Goal: Transaction & Acquisition: Purchase product/service

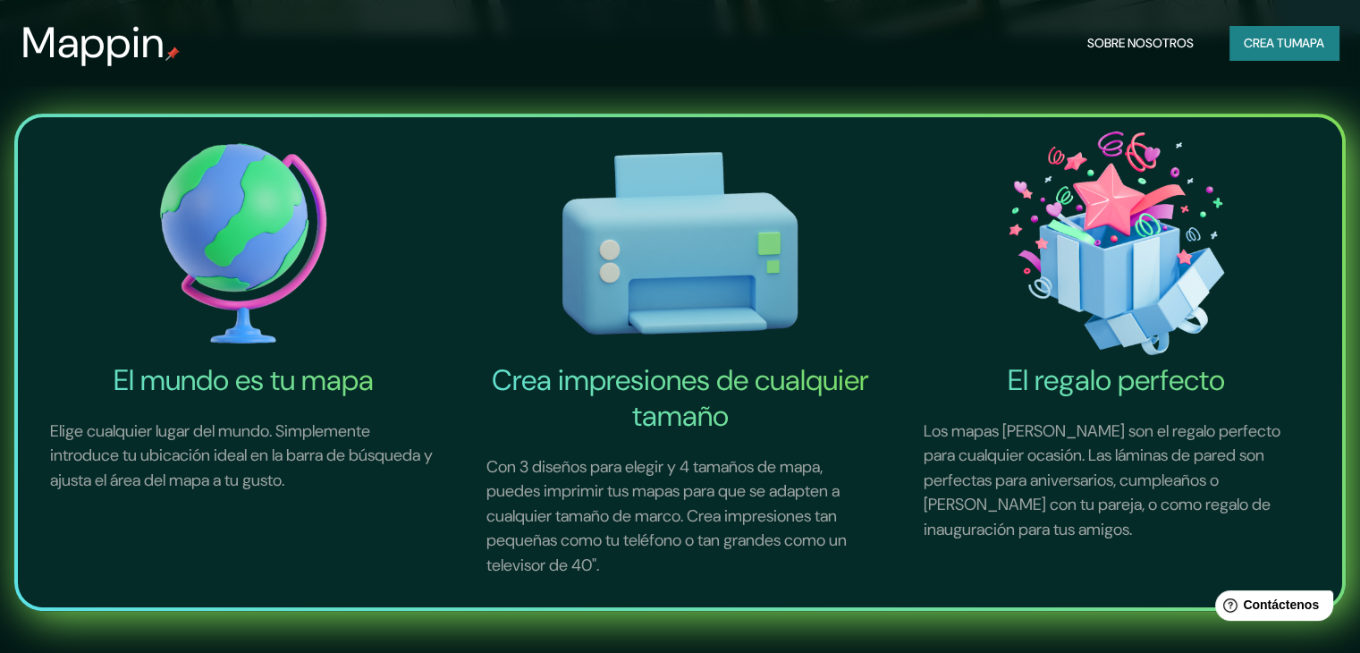
scroll to position [646, 0]
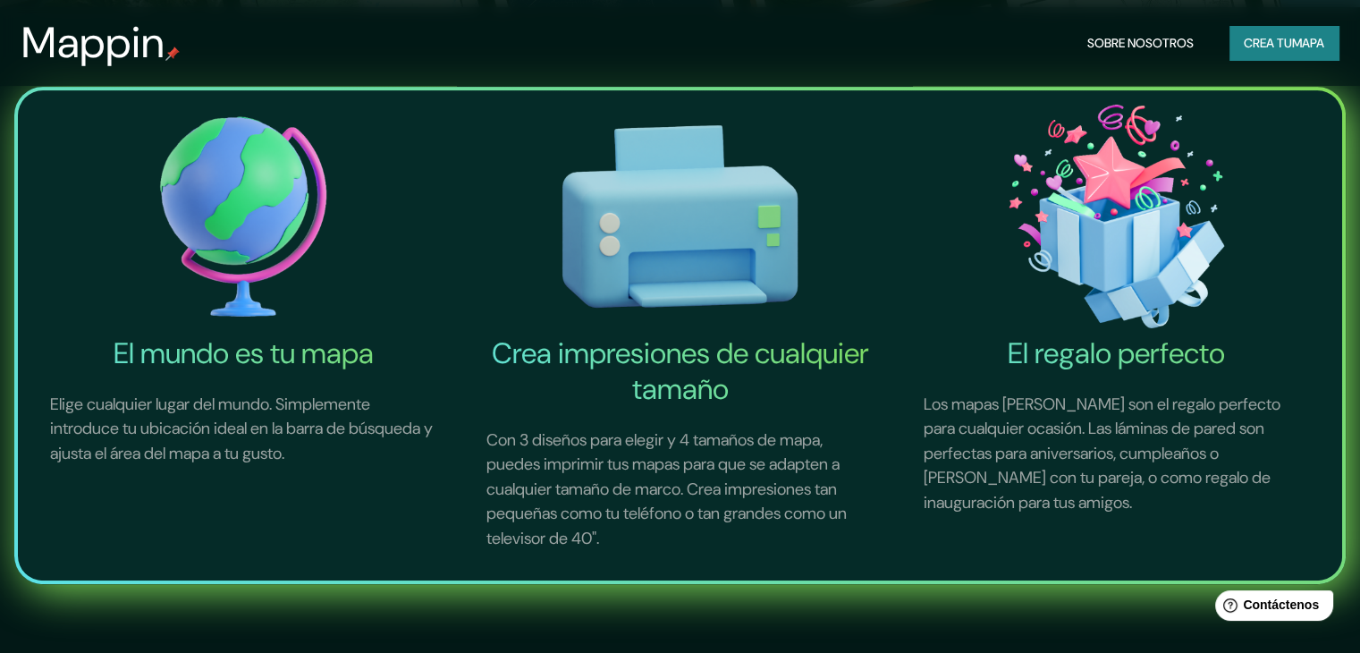
click at [769, 427] on p "Con 3 diseños para elegir y 4 tamaños de mapa, puedes imprimir tus mapas para q…" at bounding box center [679, 490] width 429 height 166
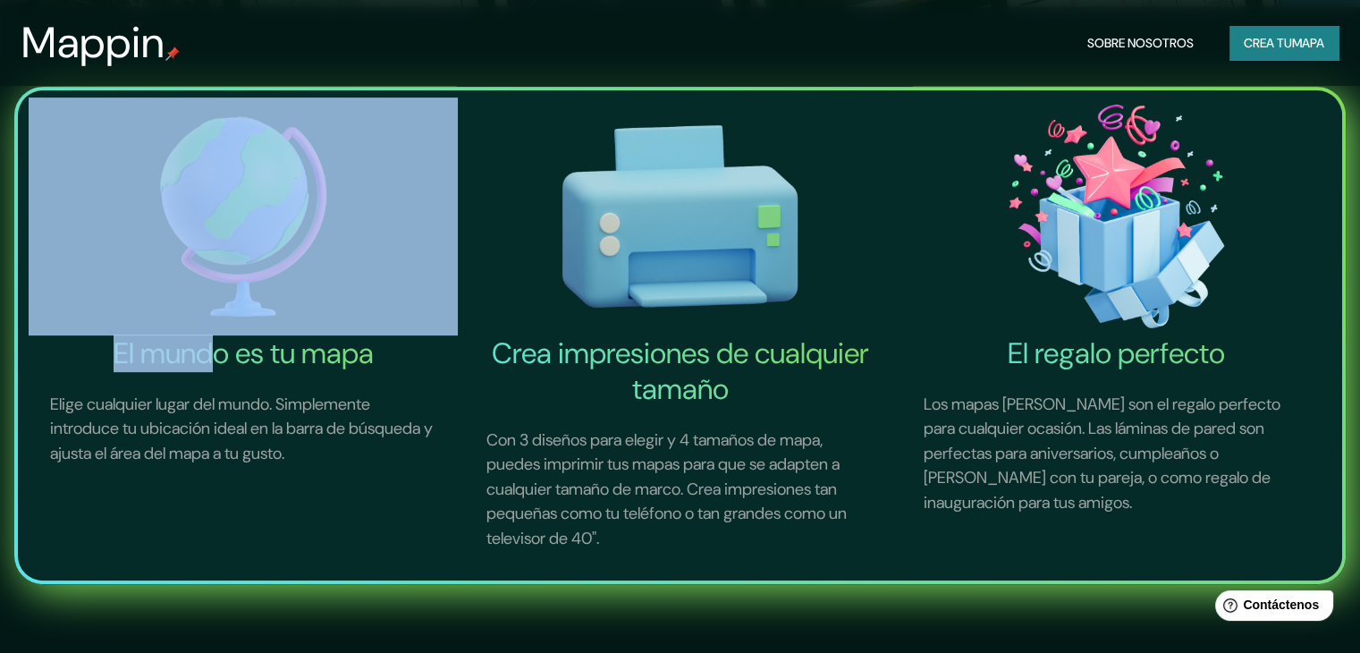
drag, startPoint x: 215, startPoint y: 340, endPoint x: 216, endPoint y: 212, distance: 127.9
click at [216, 212] on div "El mundo es tu mapa Elige cualquier lugar del mundo. Simplemente introduce tu u…" at bounding box center [239, 331] width 436 height 483
click at [216, 212] on img at bounding box center [243, 216] width 429 height 238
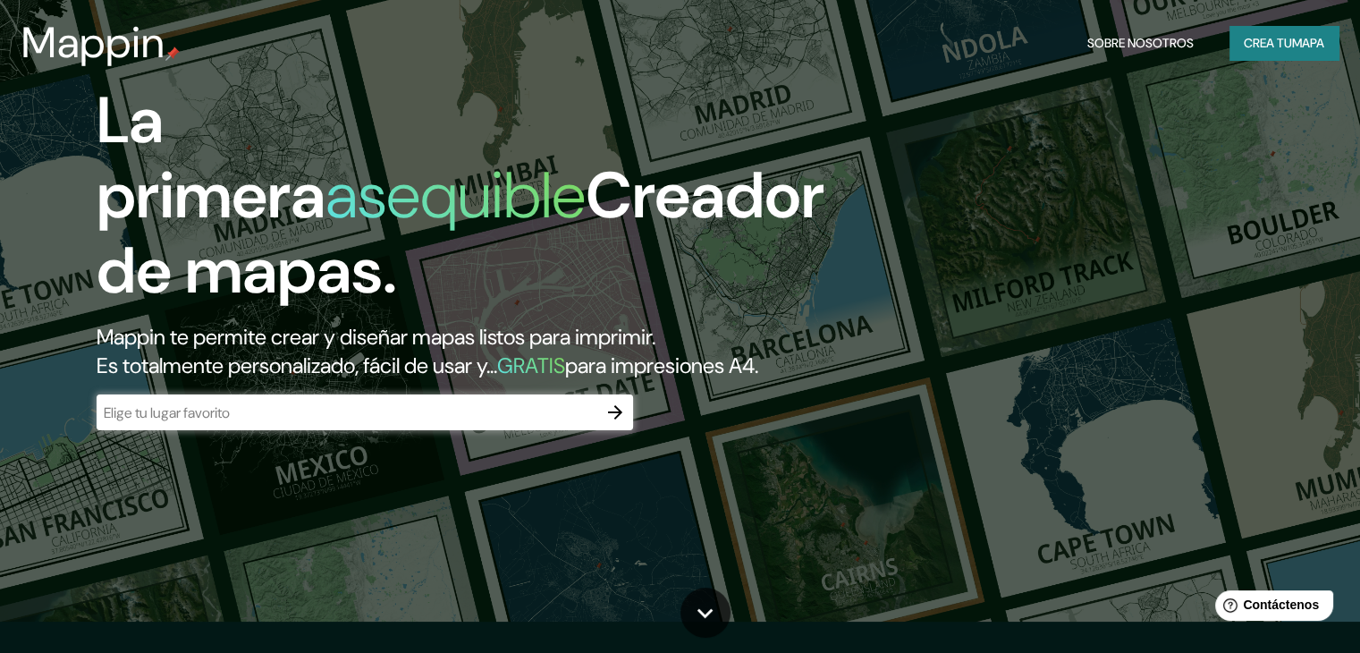
scroll to position [26, 0]
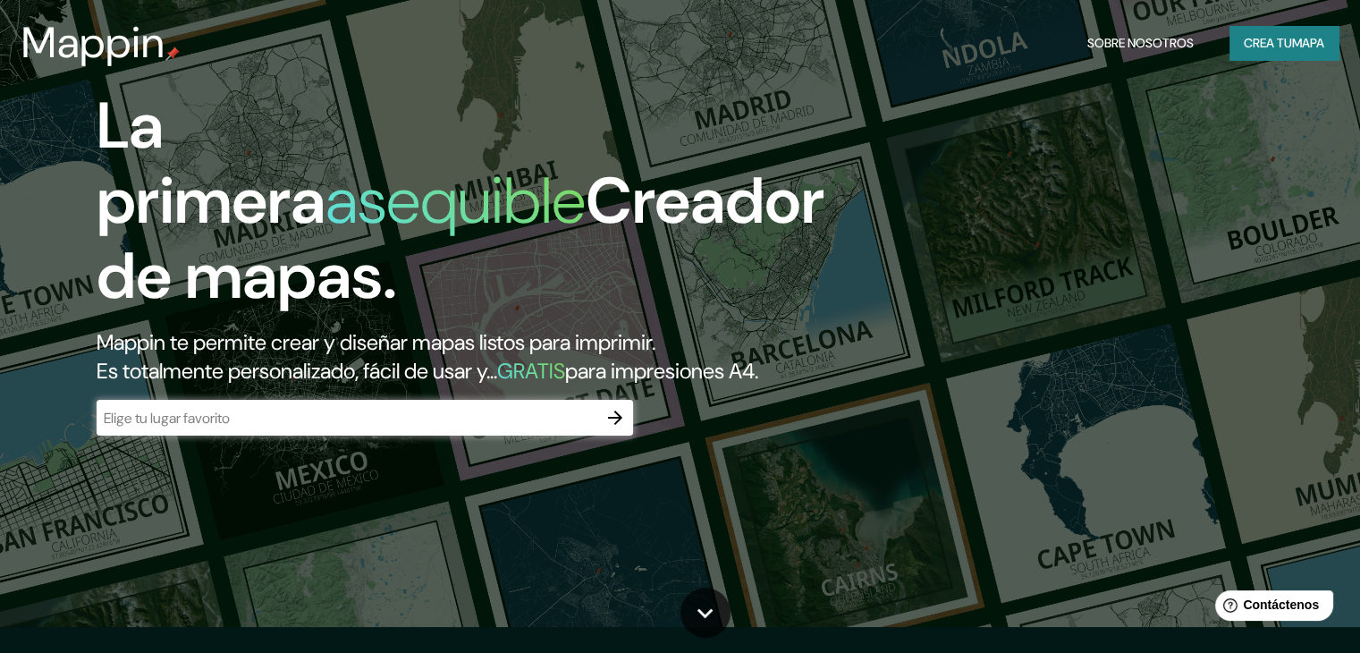
click at [758, 343] on h2 "Mappin te permite crear y diseñar mapas listos para imprimir. Es totalmente per…" at bounding box center [437, 356] width 681 height 57
click at [1302, 41] on font "mapa" at bounding box center [1308, 43] width 32 height 16
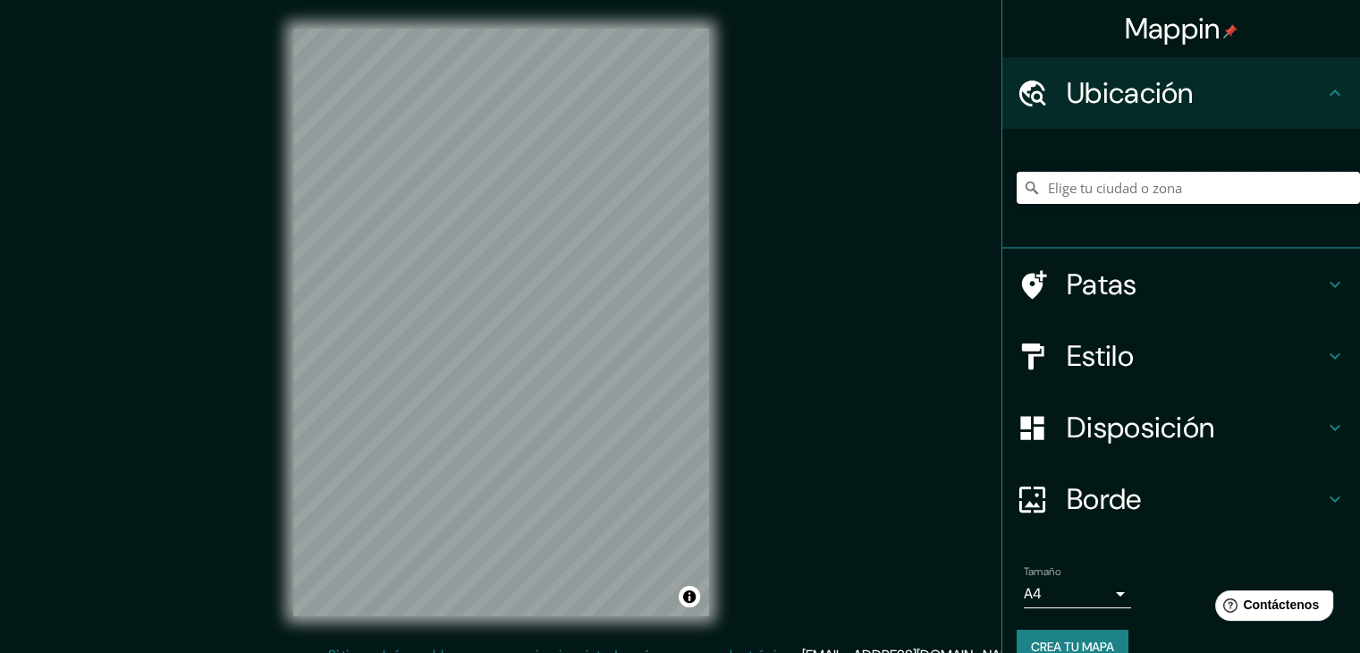
click at [1213, 190] on input "Elige tu ciudad o zona" at bounding box center [1188, 188] width 343 height 32
type input "[GEOGRAPHIC_DATA], 09689 [GEOGRAPHIC_DATA], [GEOGRAPHIC_DATA]"
click at [1339, 182] on icon "Claro" at bounding box center [1346, 188] width 14 height 14
type input "[GEOGRAPHIC_DATA][PERSON_NAME] - [STREET_ADDRESS][PERSON_NAME]"
click at [1339, 192] on icon "Claro" at bounding box center [1346, 188] width 14 height 14
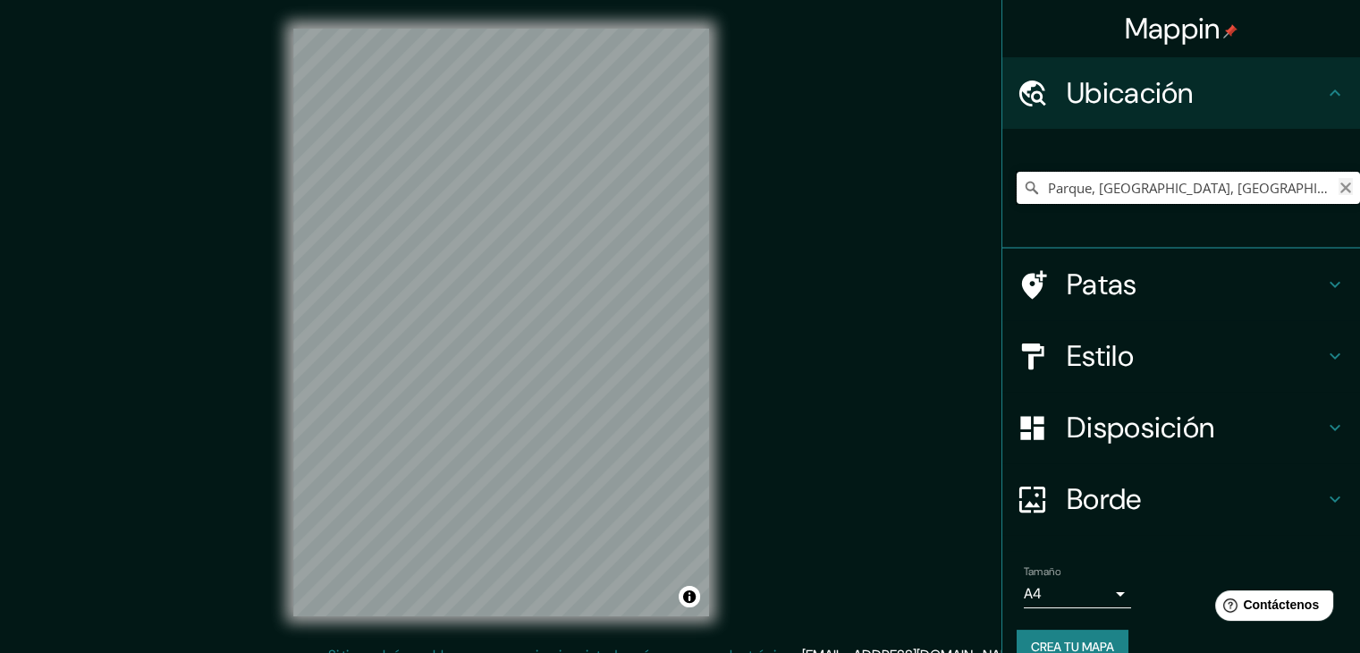
type input "Parque, [GEOGRAPHIC_DATA], [GEOGRAPHIC_DATA], [GEOGRAPHIC_DATA]"
click at [1339, 182] on icon "Claro" at bounding box center [1346, 188] width 14 height 14
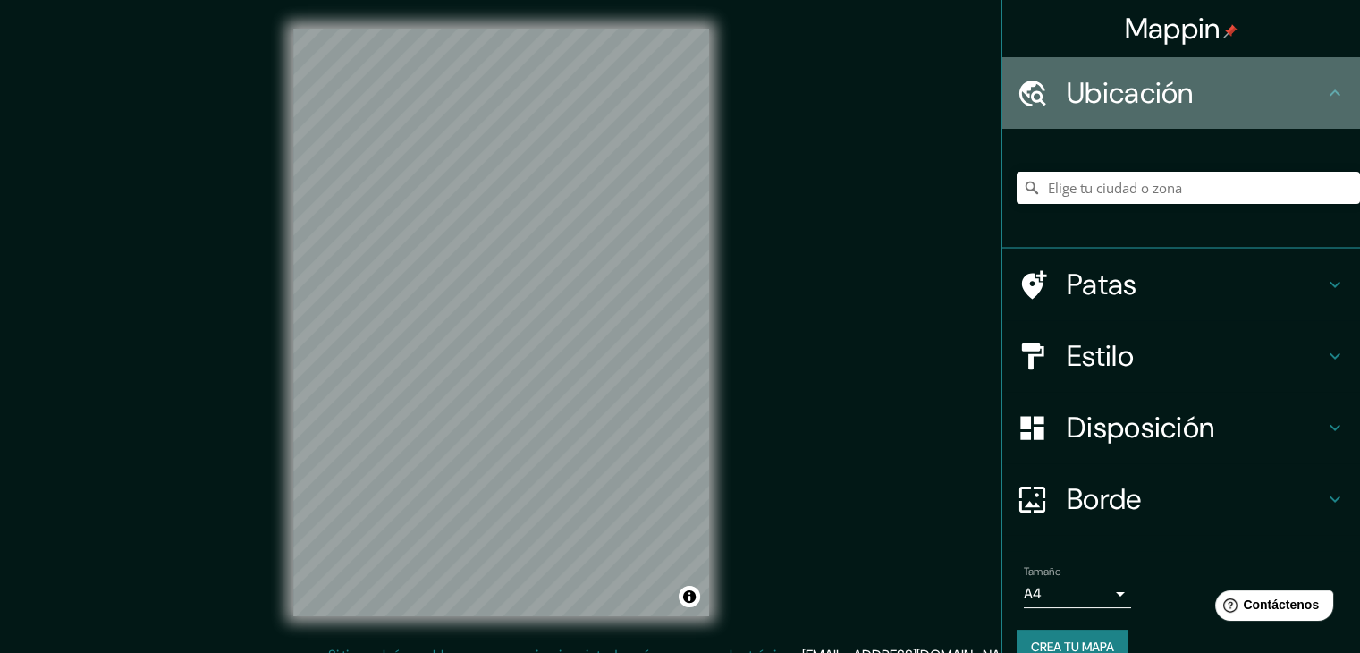
click at [1293, 69] on div "Ubicación" at bounding box center [1182, 93] width 358 height 72
click at [1325, 90] on icon at bounding box center [1335, 92] width 21 height 21
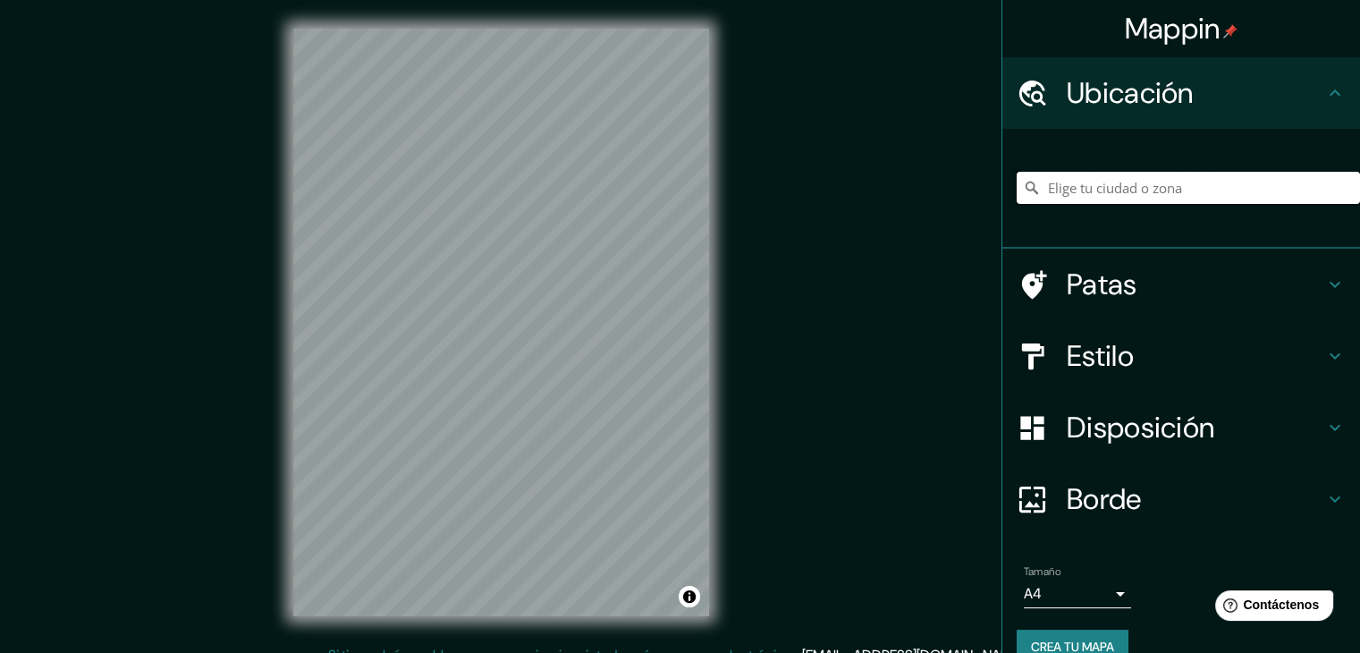
click at [1154, 183] on input "Elige tu ciudad o zona" at bounding box center [1188, 188] width 343 height 32
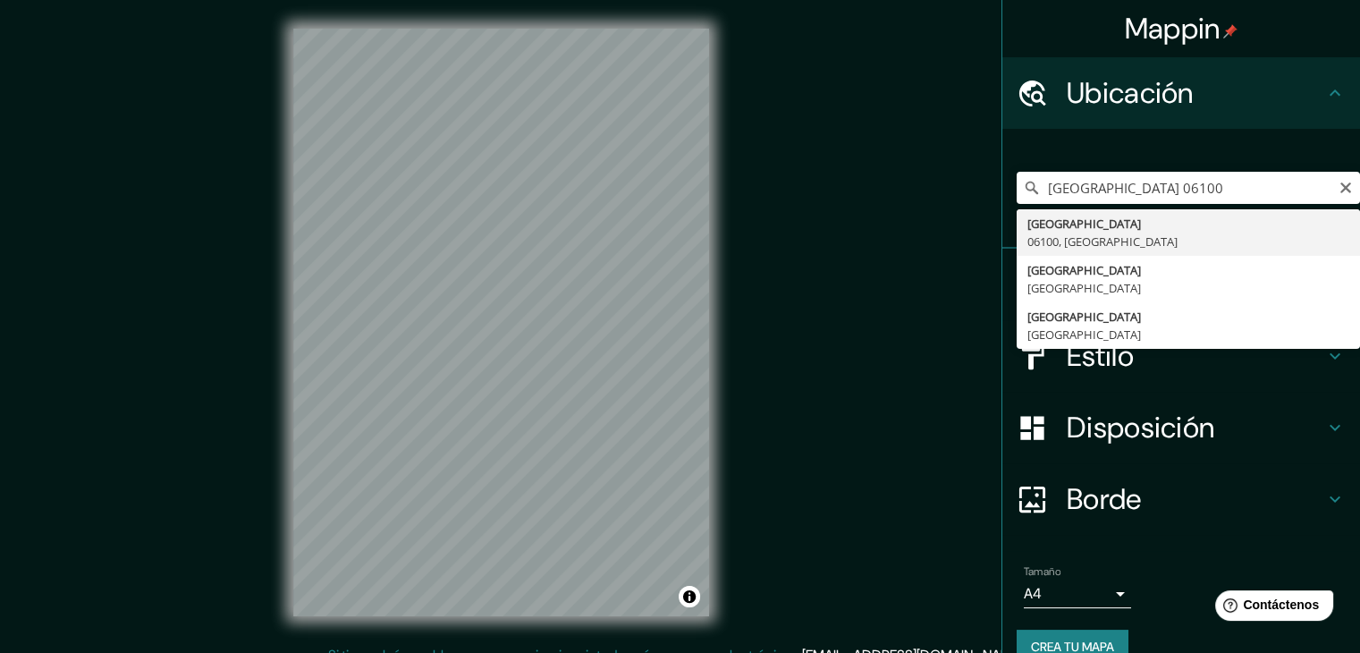
type input "[GEOGRAPHIC_DATA]"
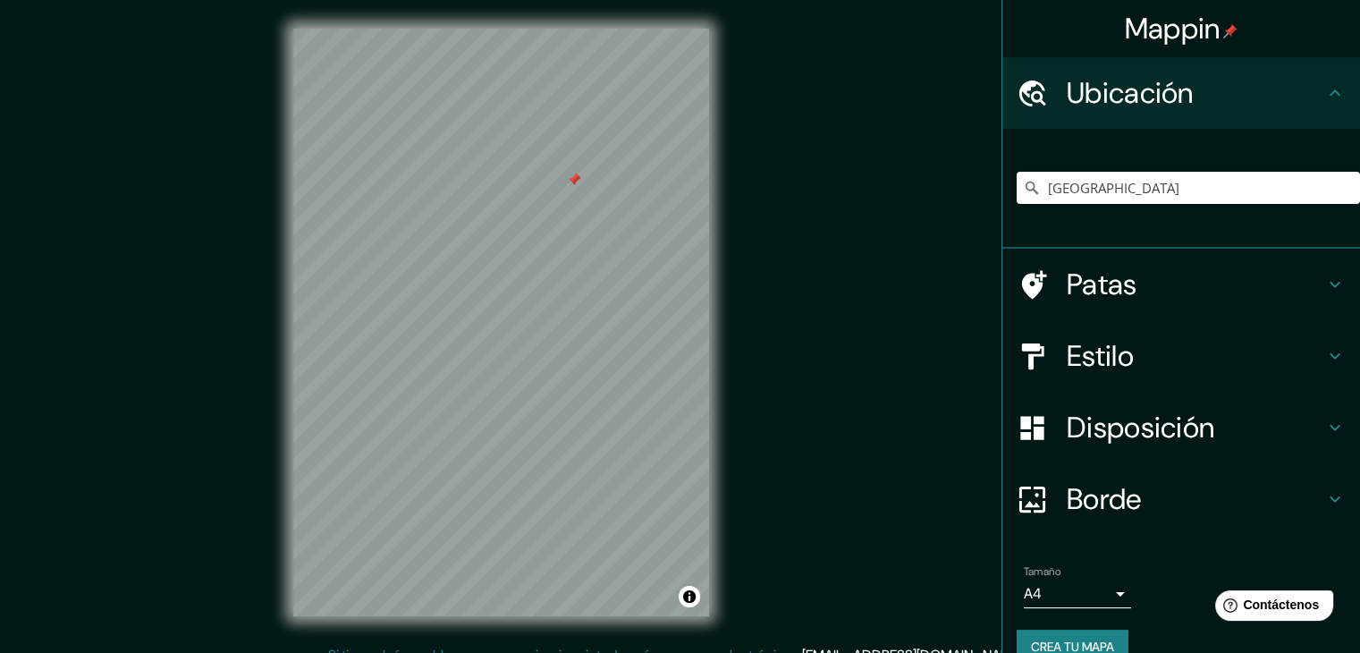
click at [574, 186] on div at bounding box center [574, 180] width 14 height 14
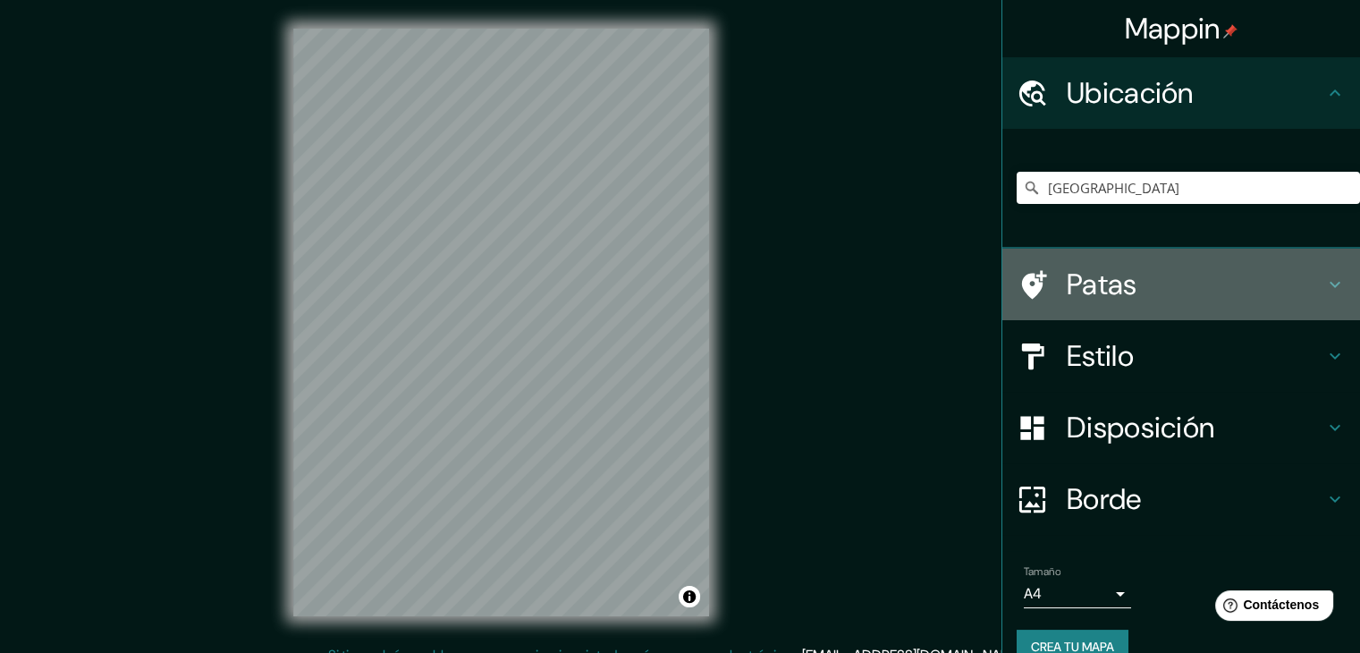
click at [1070, 274] on font "Patas" at bounding box center [1102, 285] width 71 height 38
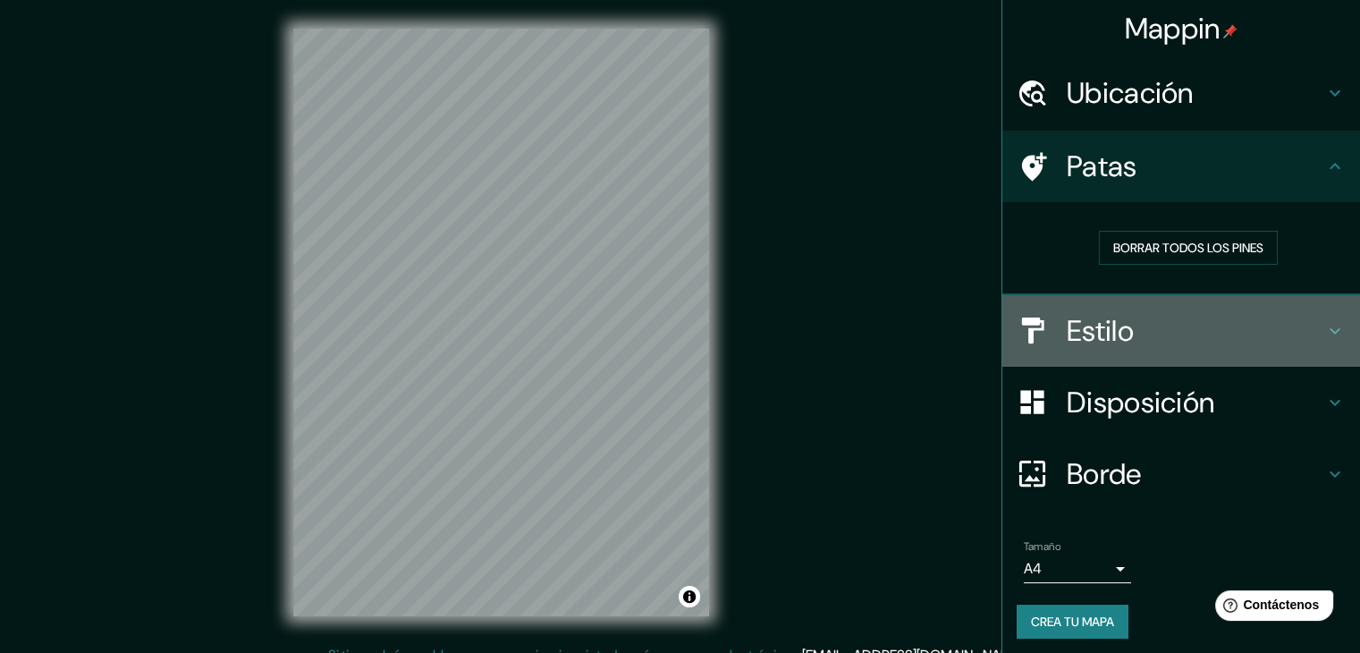
click at [1113, 330] on font "Estilo" at bounding box center [1100, 331] width 67 height 38
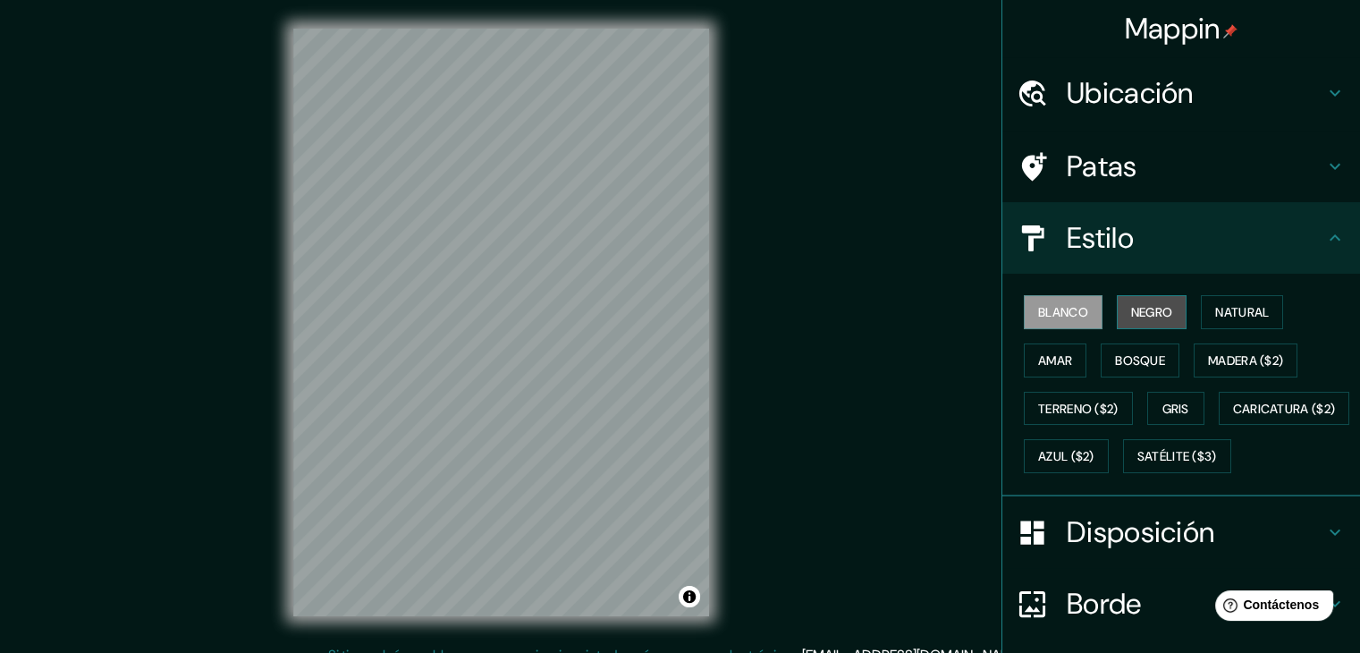
click at [1149, 319] on font "Negro" at bounding box center [1152, 312] width 42 height 23
click at [1067, 309] on font "Blanco" at bounding box center [1063, 312] width 50 height 16
click at [1231, 323] on button "Natural" at bounding box center [1242, 312] width 82 height 34
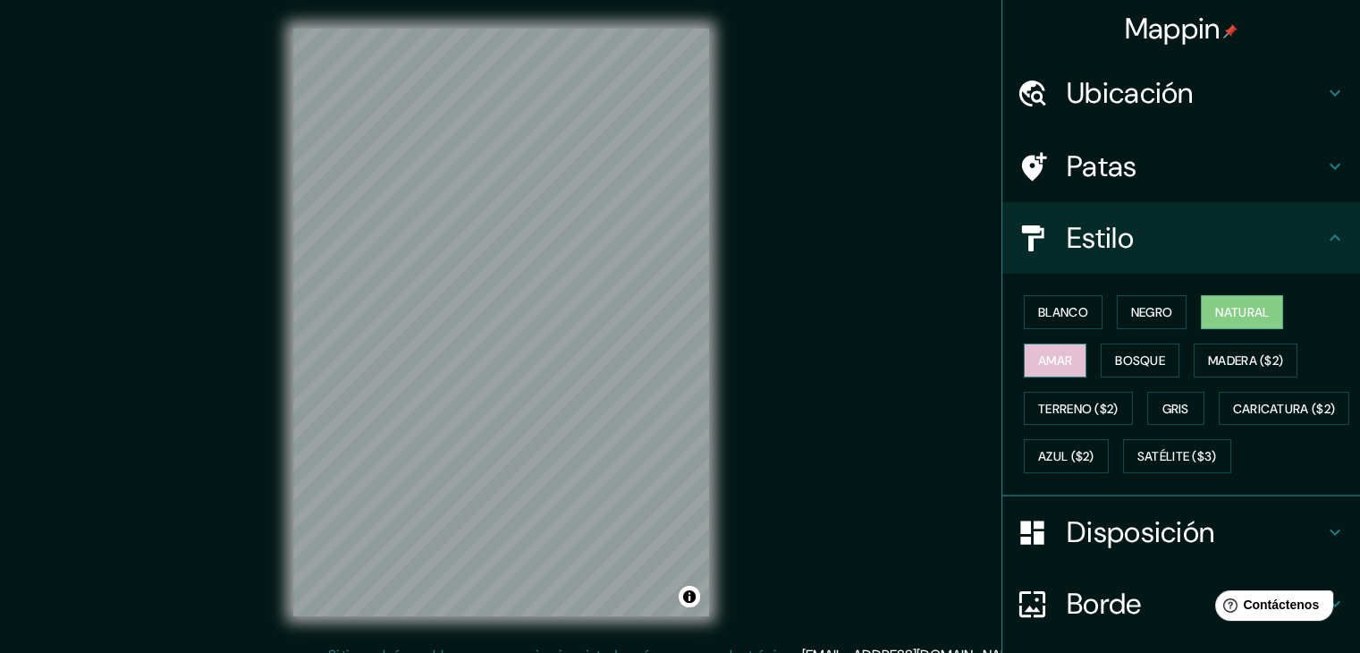
click at [1059, 353] on font "Amar" at bounding box center [1055, 360] width 34 height 16
click at [1119, 360] on font "Bosque" at bounding box center [1140, 360] width 50 height 16
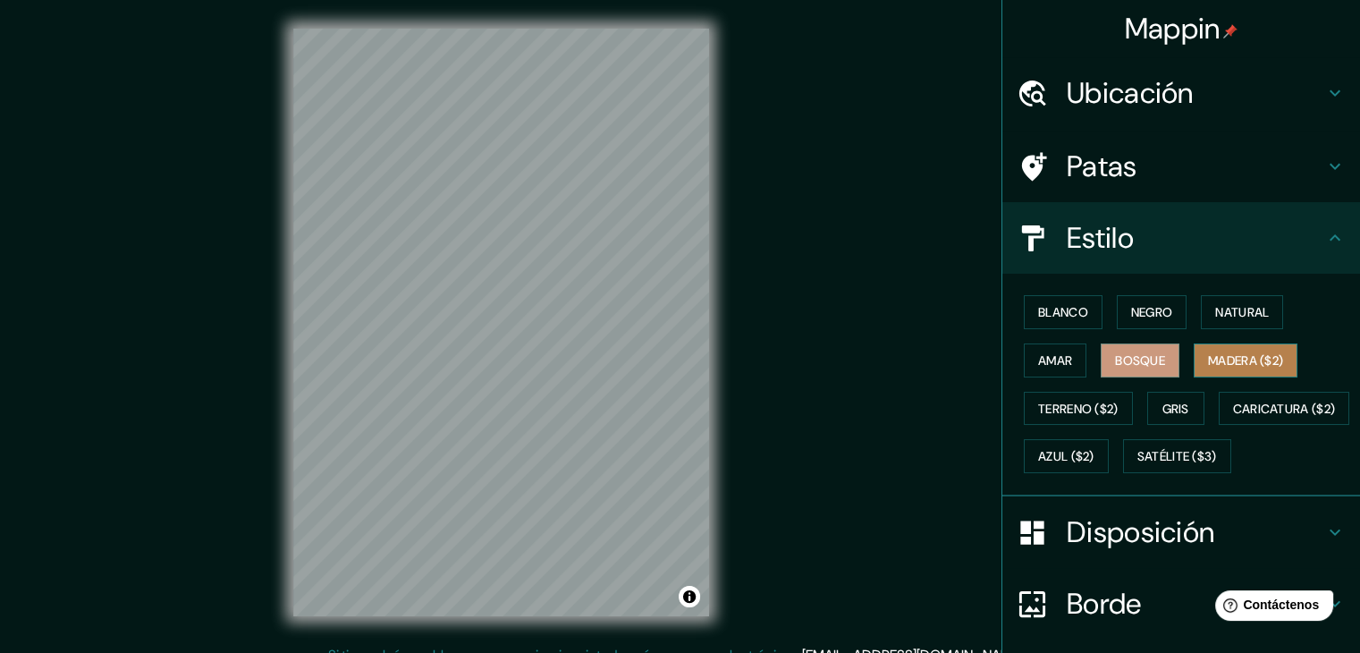
click at [1209, 369] on font "Madera ($2)" at bounding box center [1245, 360] width 75 height 23
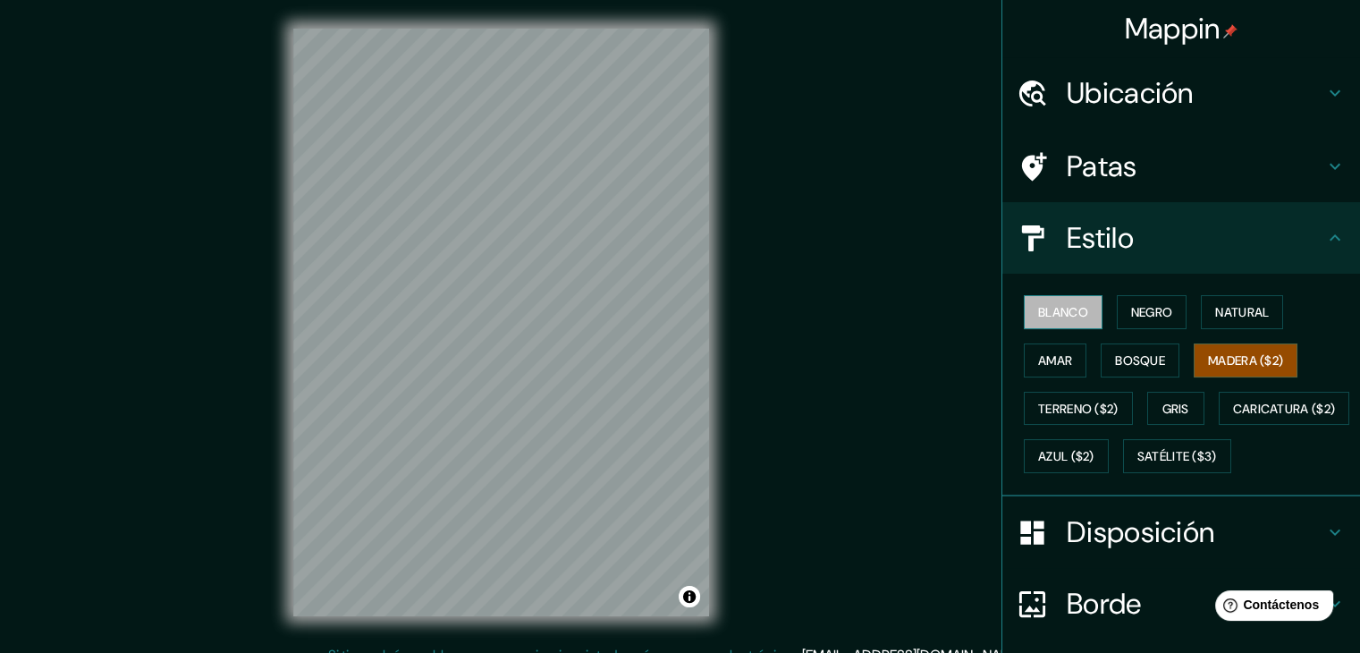
click at [1062, 319] on font "Blanco" at bounding box center [1063, 312] width 50 height 23
click at [1160, 317] on font "Negro" at bounding box center [1152, 312] width 42 height 16
click at [1075, 304] on font "Blanco" at bounding box center [1063, 312] width 50 height 16
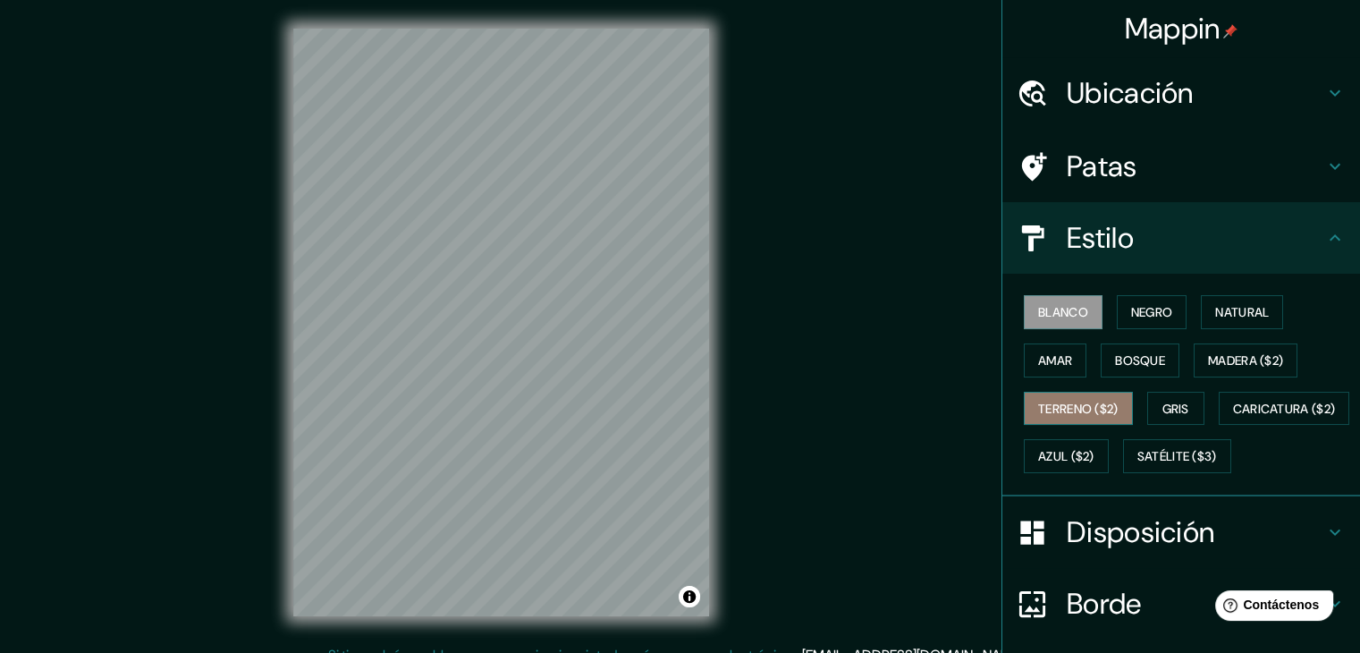
click at [1077, 402] on font "Terreno ($2)" at bounding box center [1078, 409] width 80 height 16
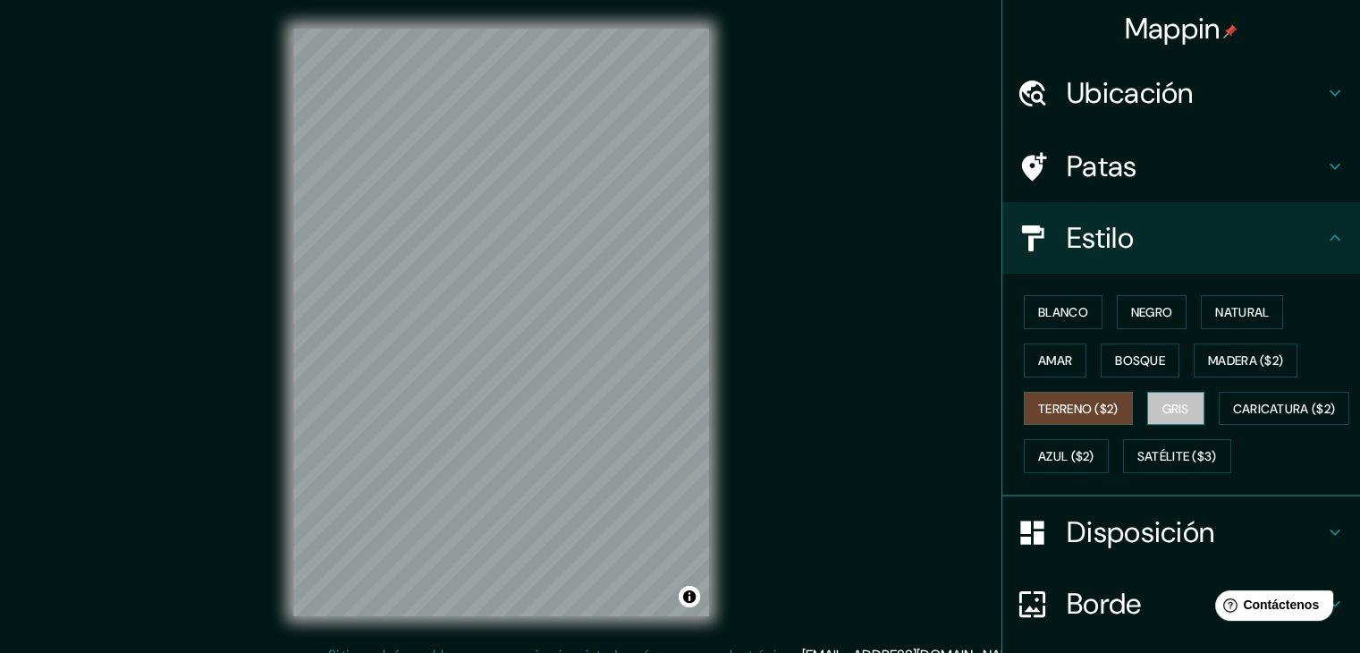
click at [1163, 416] on font "Gris" at bounding box center [1176, 408] width 27 height 23
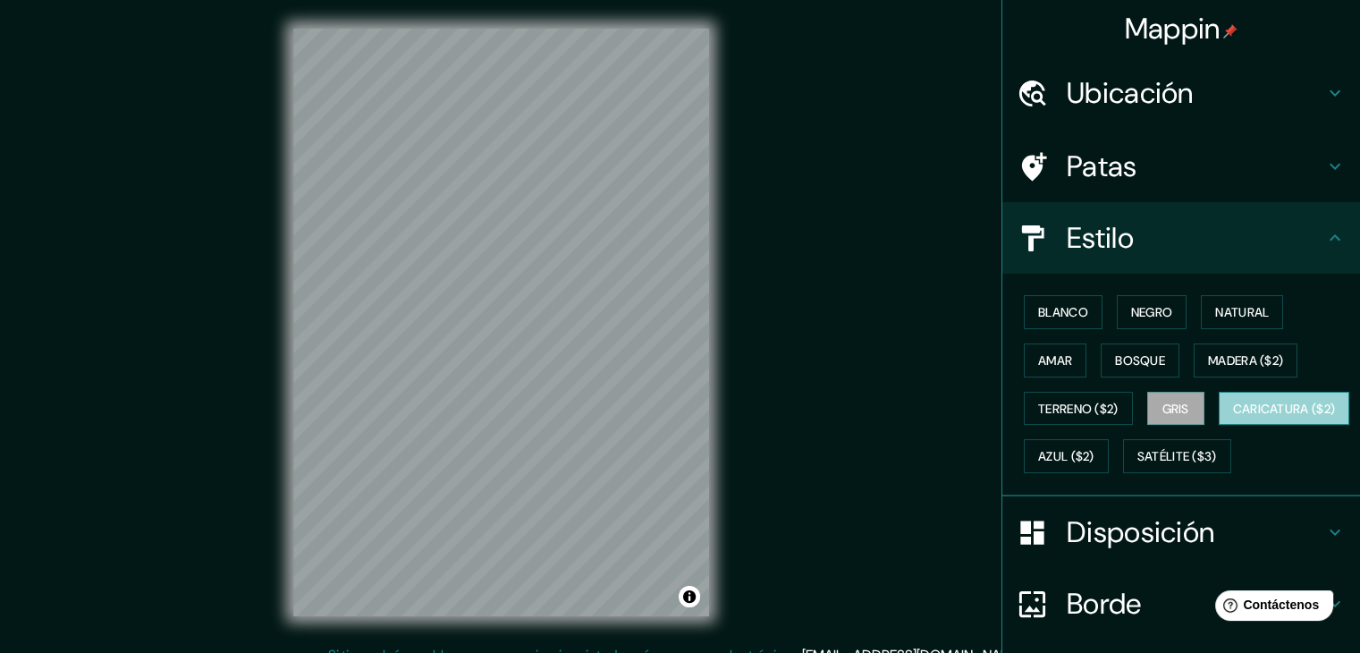
click at [1233, 417] on font "Caricatura ($2)" at bounding box center [1284, 409] width 103 height 16
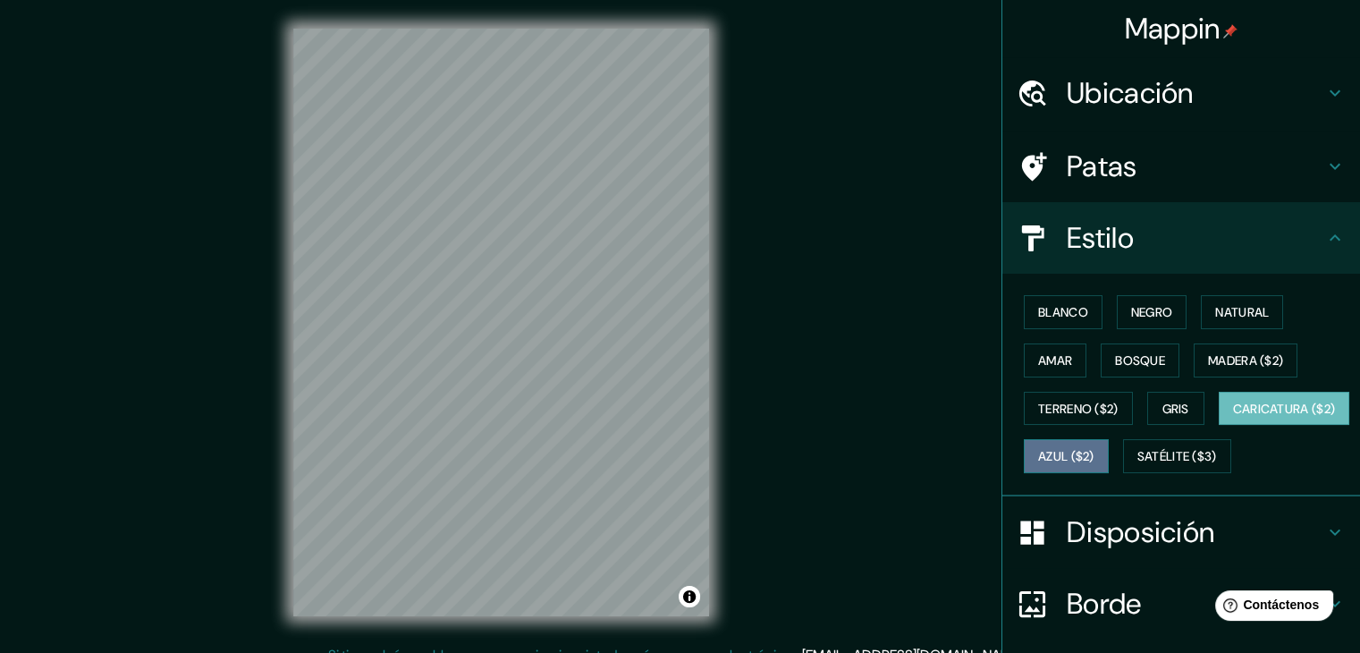
click at [1095, 457] on font "Azul ($2)" at bounding box center [1066, 457] width 56 height 16
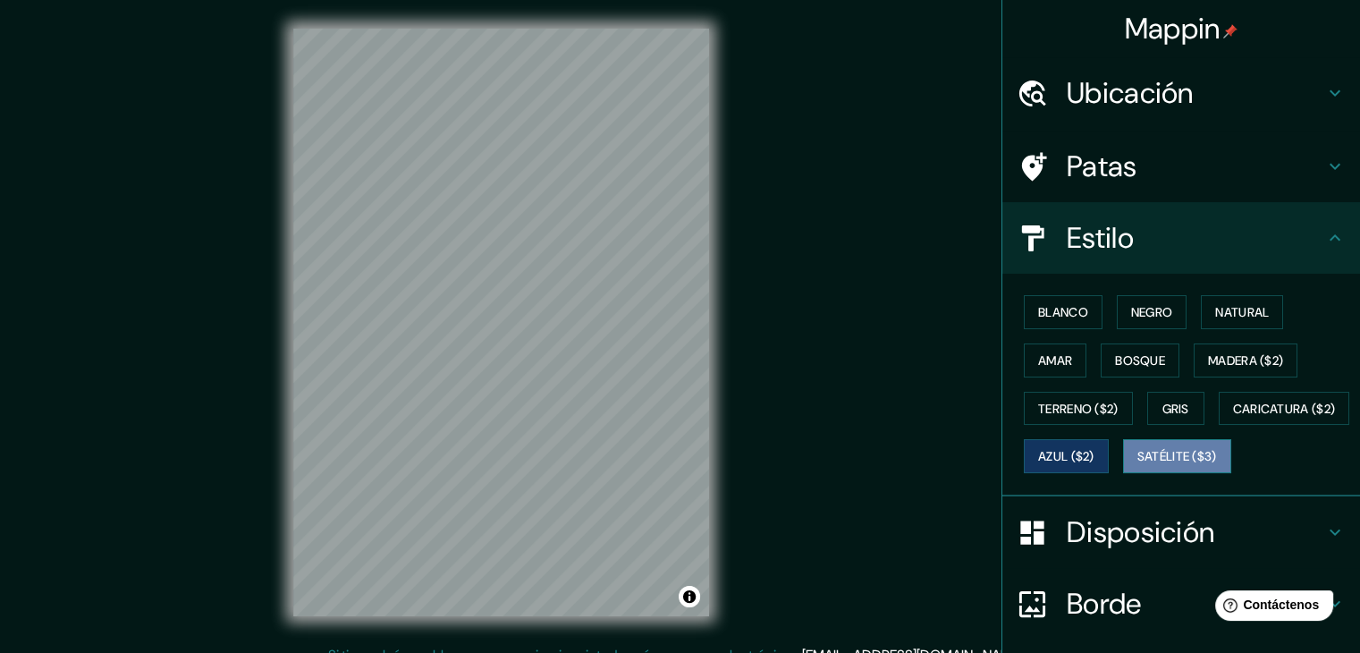
click at [1138, 465] on font "Satélite ($3)" at bounding box center [1178, 457] width 80 height 16
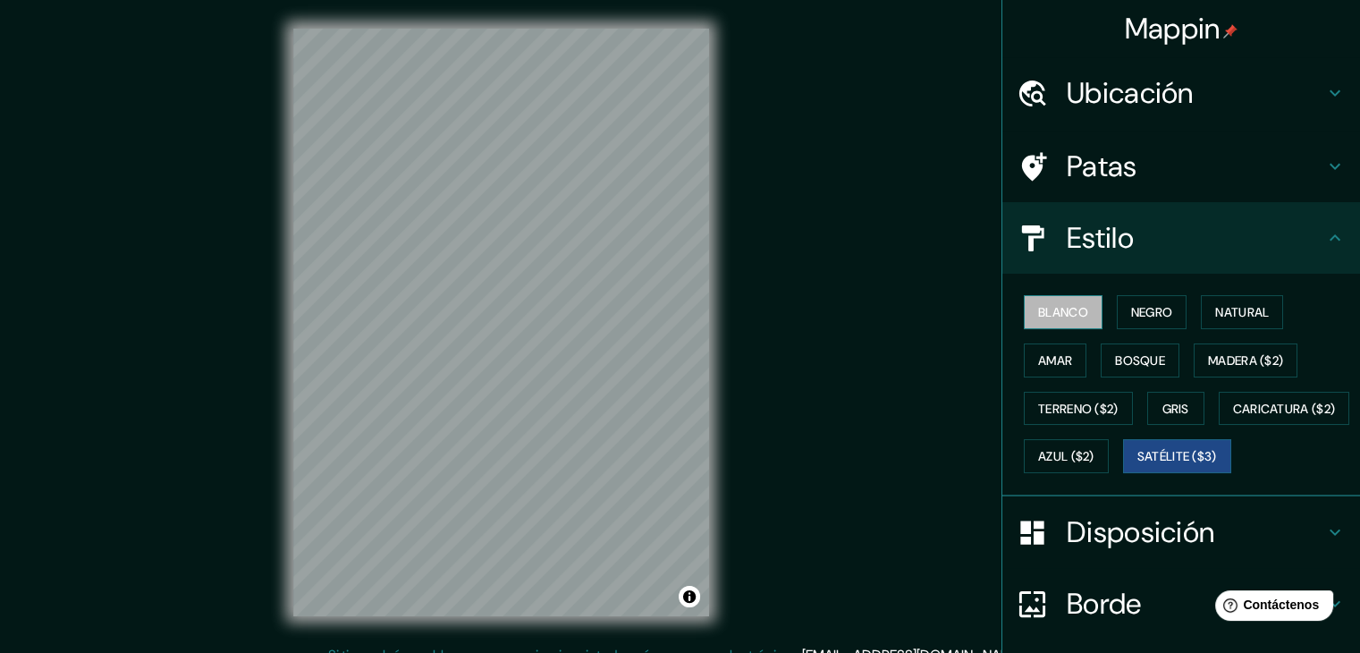
click at [1057, 316] on font "Blanco" at bounding box center [1063, 312] width 50 height 16
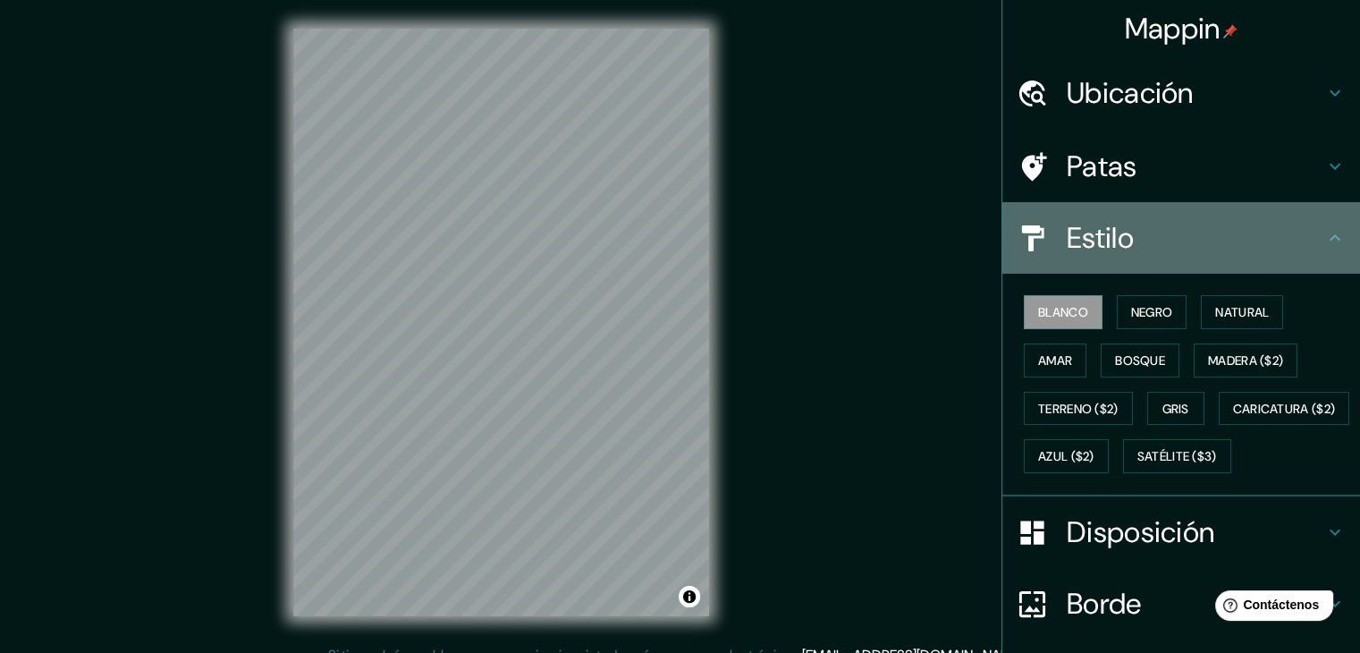
click at [1180, 244] on h4 "Estilo" at bounding box center [1196, 238] width 258 height 36
click at [1330, 237] on icon at bounding box center [1335, 237] width 11 height 6
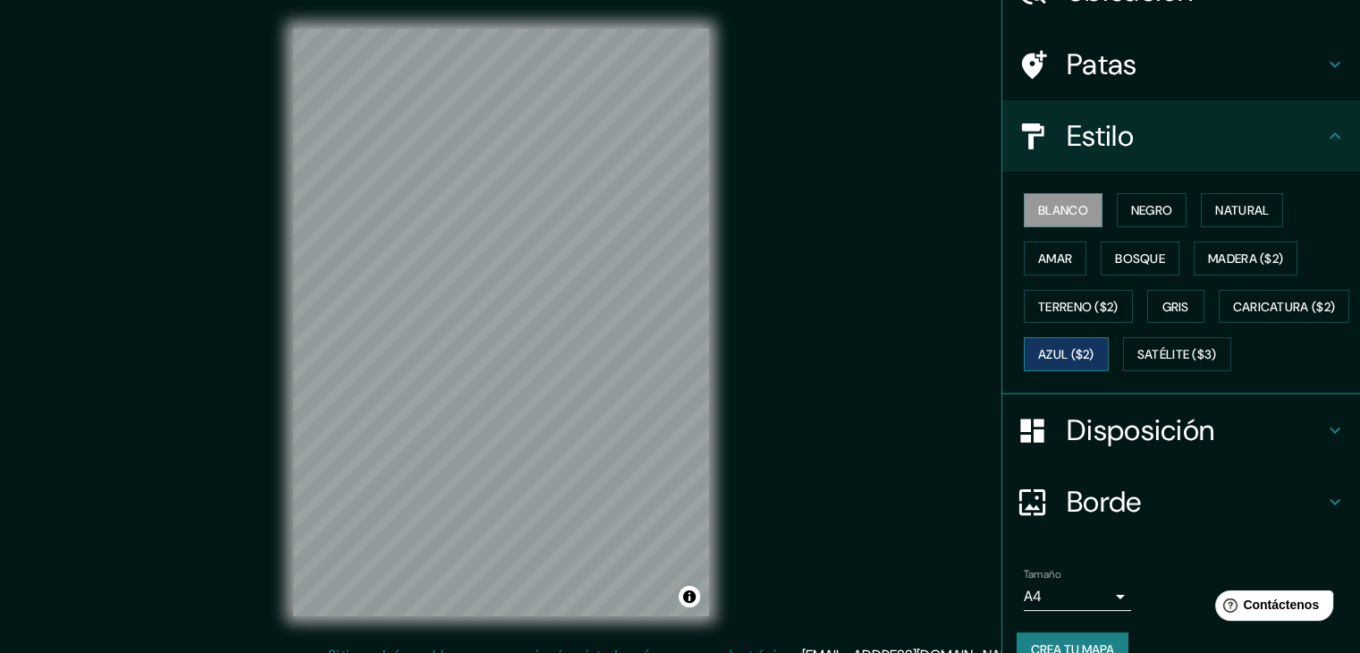
scroll to position [181, 0]
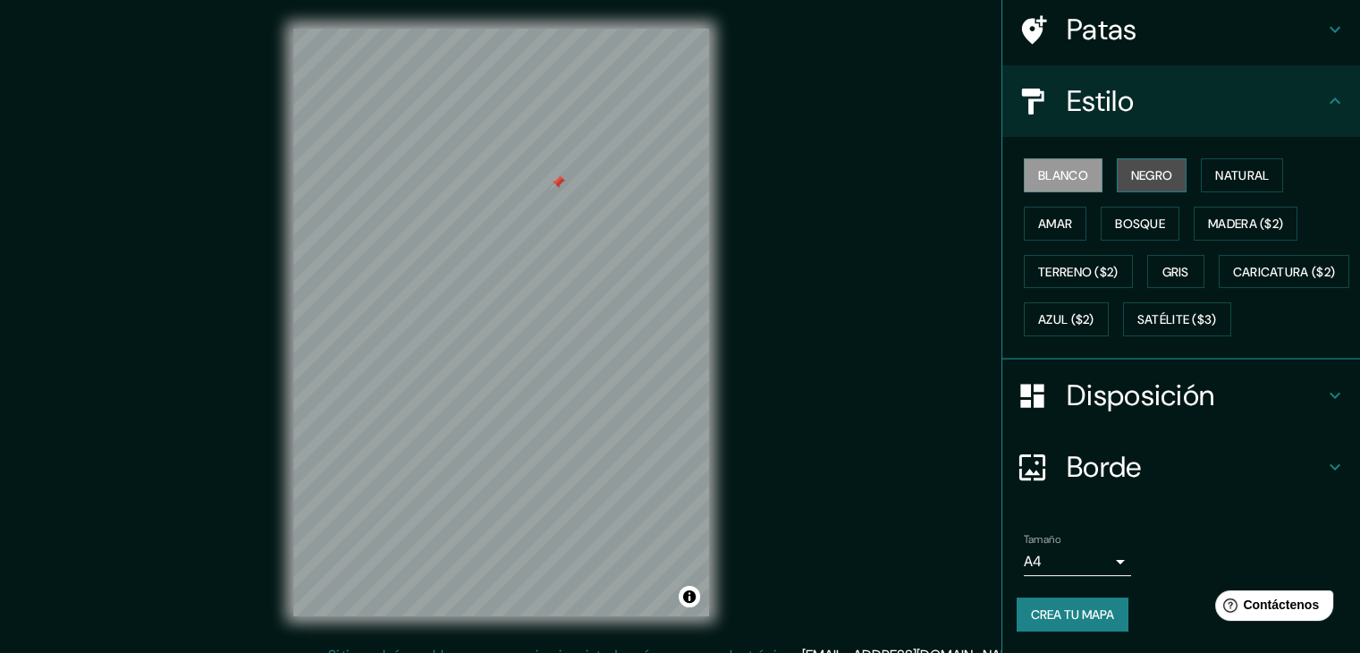
click at [1134, 167] on font "Negro" at bounding box center [1152, 175] width 42 height 16
click at [1042, 167] on font "Blanco" at bounding box center [1063, 175] width 50 height 16
click at [1225, 167] on font "Natural" at bounding box center [1242, 175] width 54 height 16
click at [1044, 167] on font "Blanco" at bounding box center [1063, 175] width 50 height 16
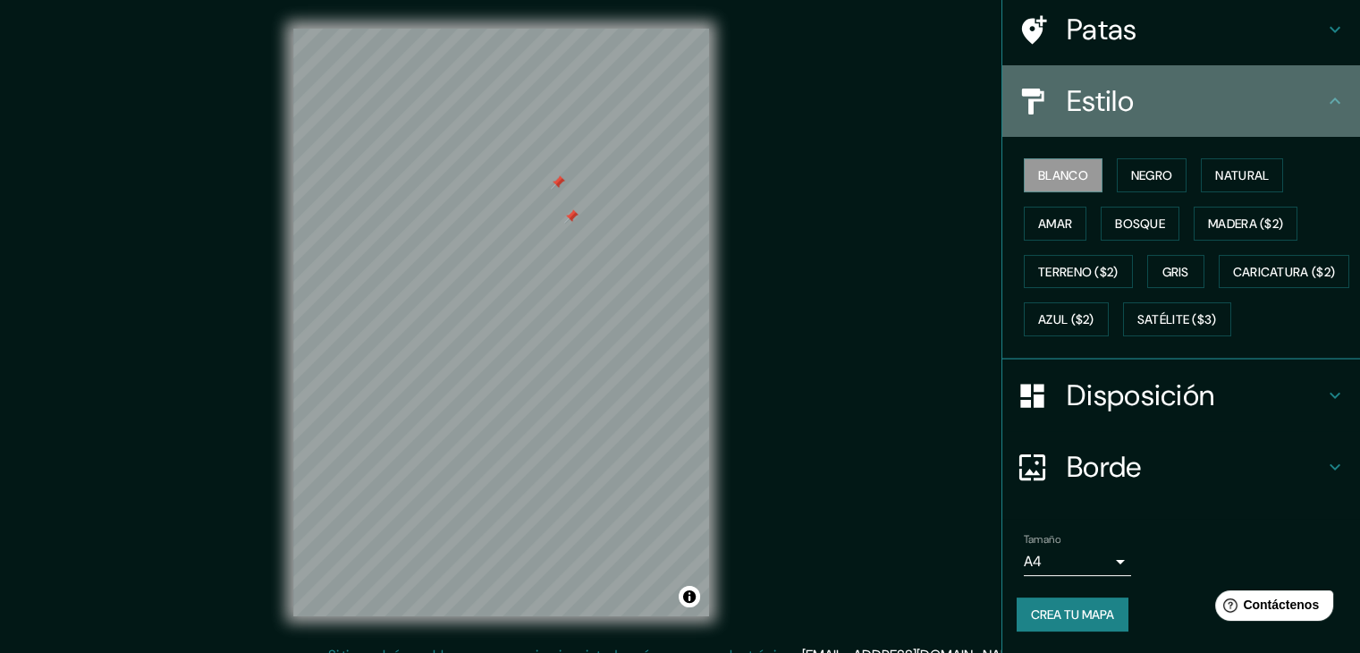
click at [1157, 83] on h4 "Estilo" at bounding box center [1196, 101] width 258 height 36
click at [1333, 65] on div "Estilo" at bounding box center [1182, 101] width 358 height 72
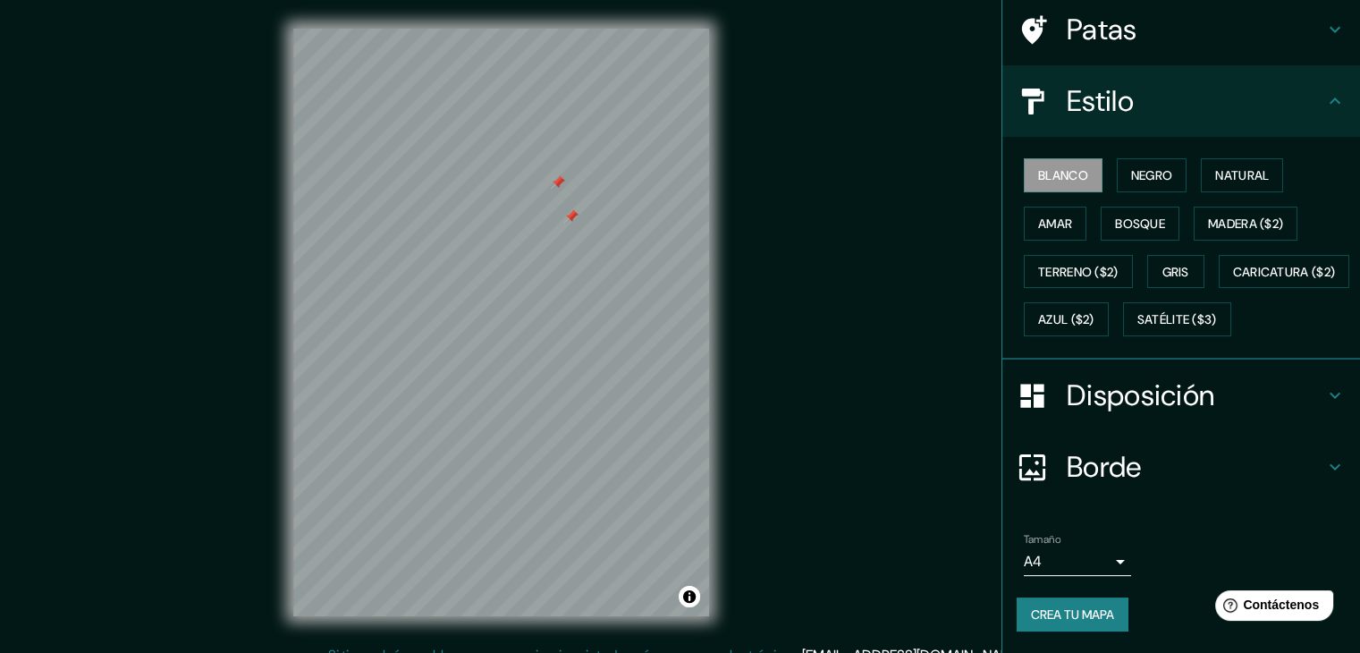
click at [1333, 65] on div "Estilo" at bounding box center [1182, 101] width 358 height 72
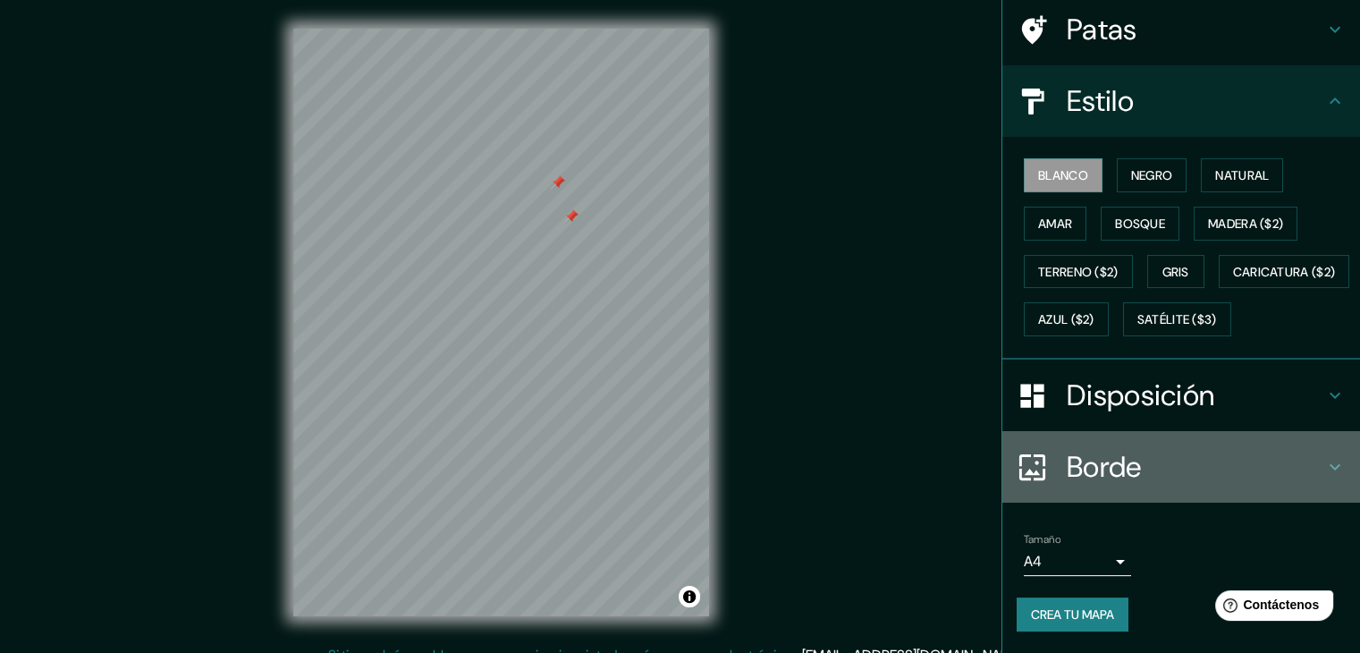
click at [1129, 464] on font "Borde" at bounding box center [1104, 467] width 75 height 38
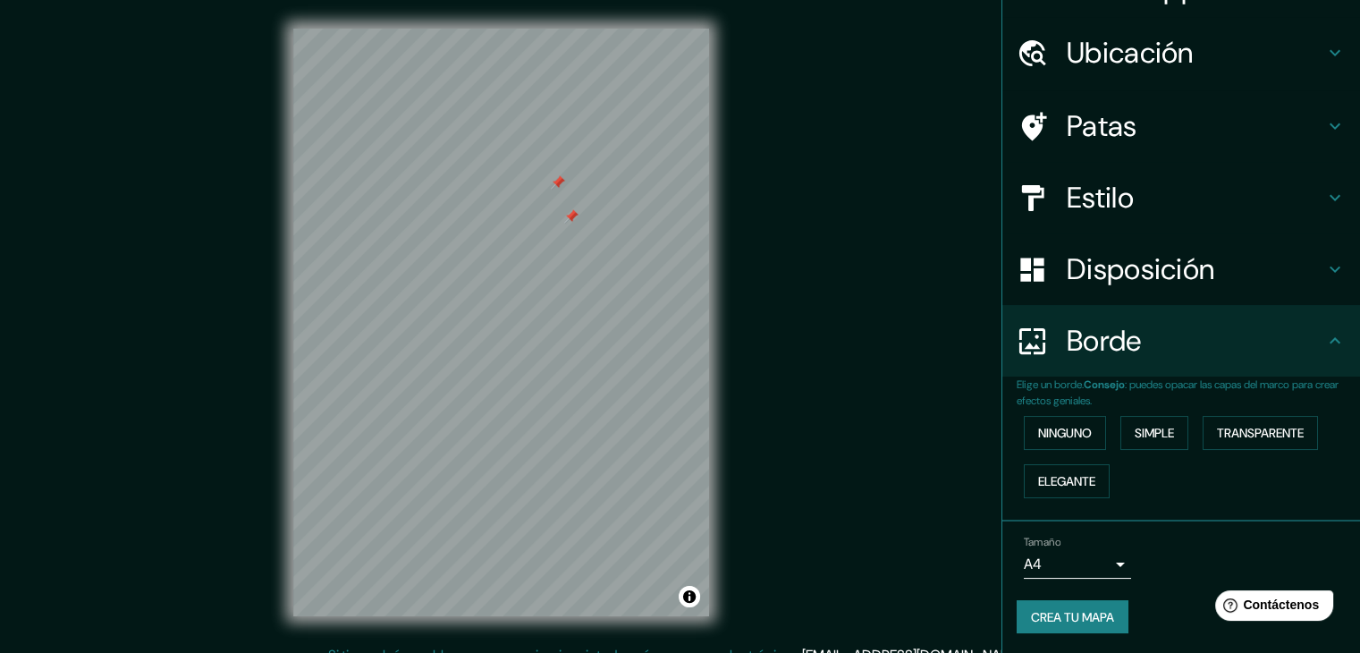
scroll to position [40, 0]
click at [1053, 434] on font "Ninguno" at bounding box center [1065, 433] width 54 height 16
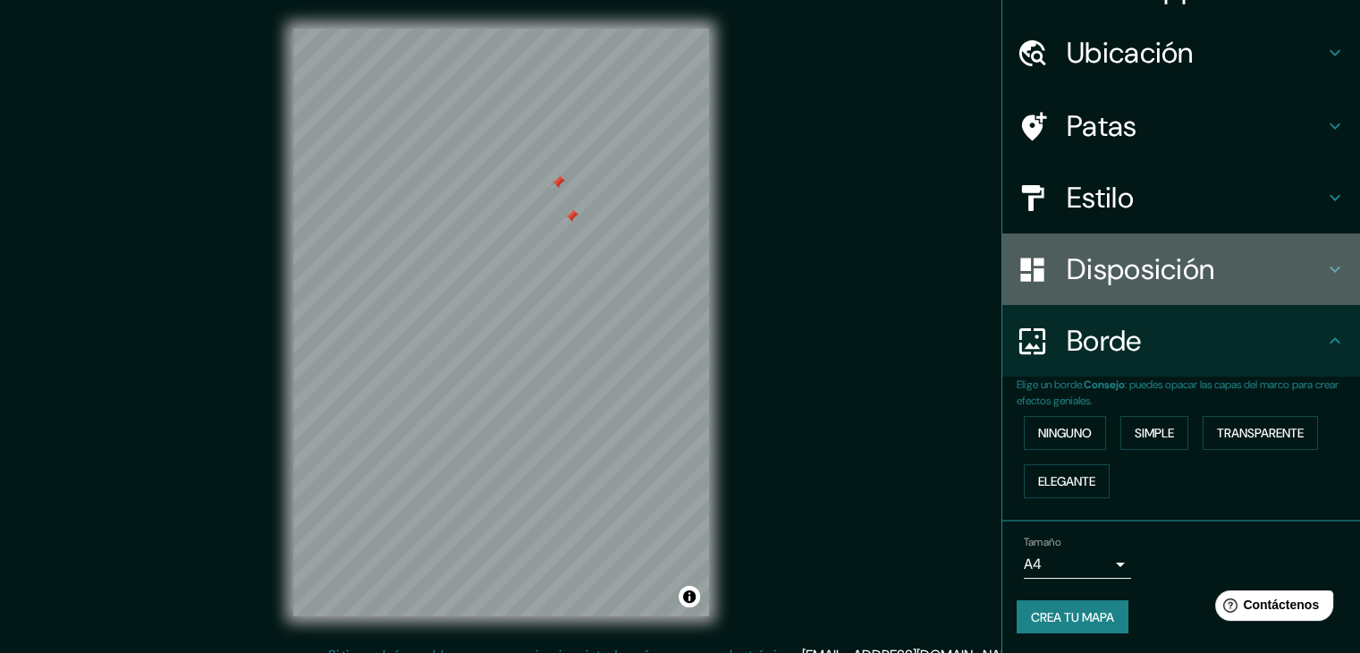
click at [1148, 259] on font "Disposición" at bounding box center [1141, 269] width 148 height 38
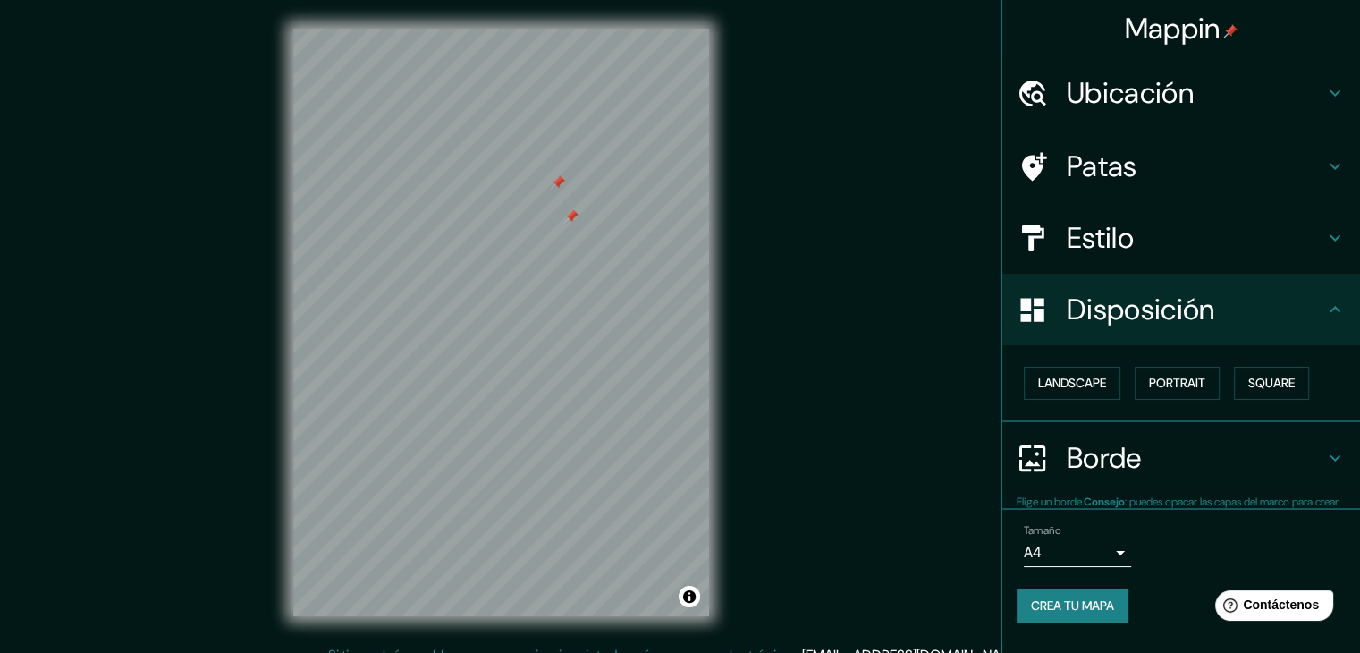
scroll to position [0, 0]
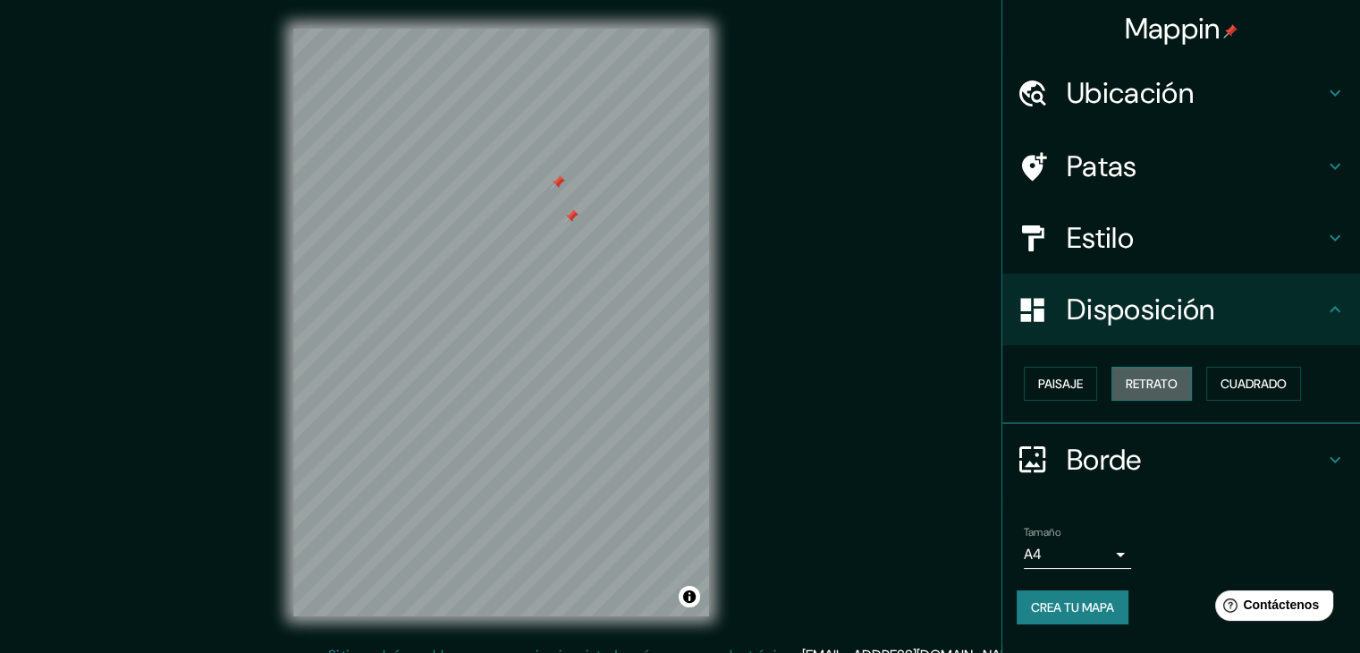
click at [1163, 377] on font "Retrato" at bounding box center [1152, 384] width 52 height 16
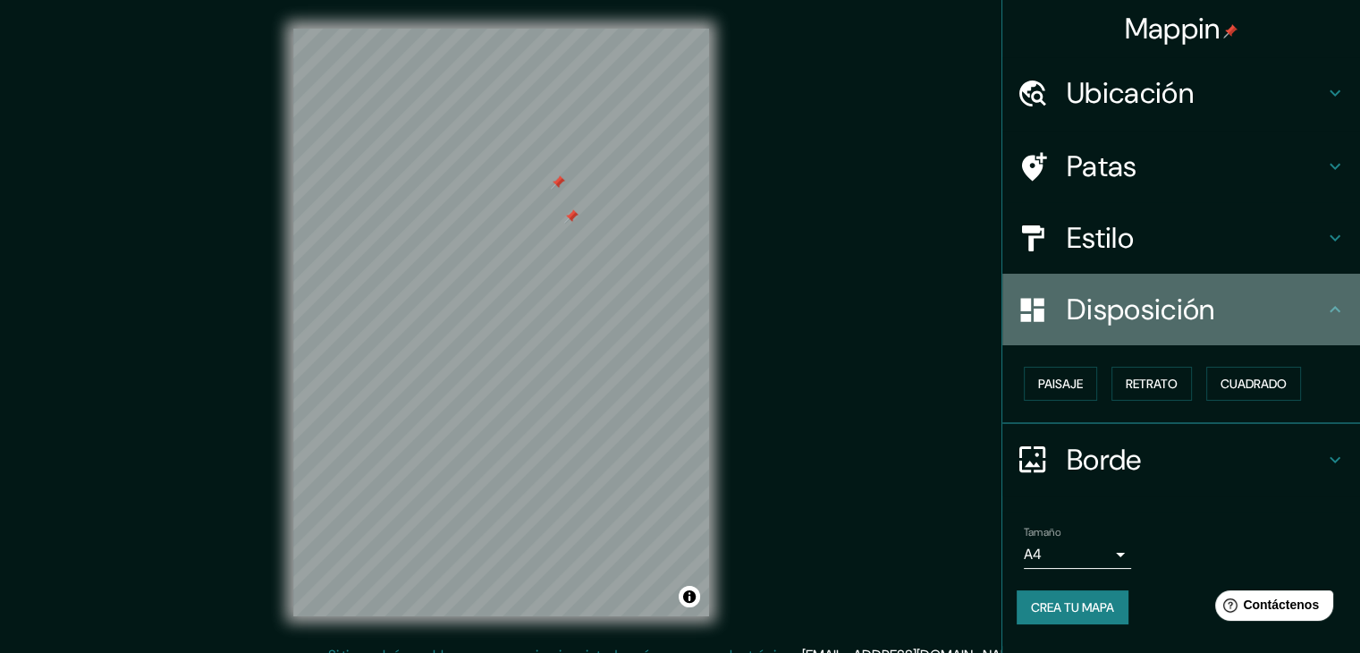
click at [1164, 301] on font "Disposición" at bounding box center [1141, 310] width 148 height 38
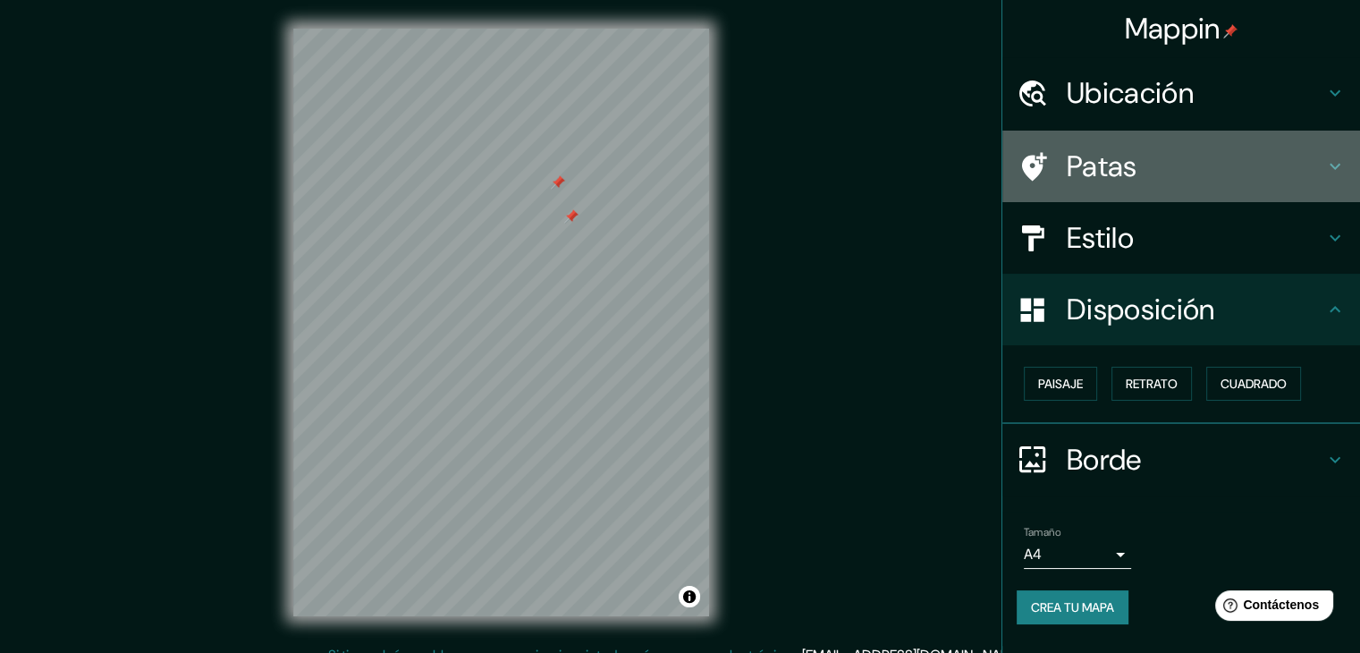
click at [1138, 169] on h4 "Patas" at bounding box center [1196, 166] width 258 height 36
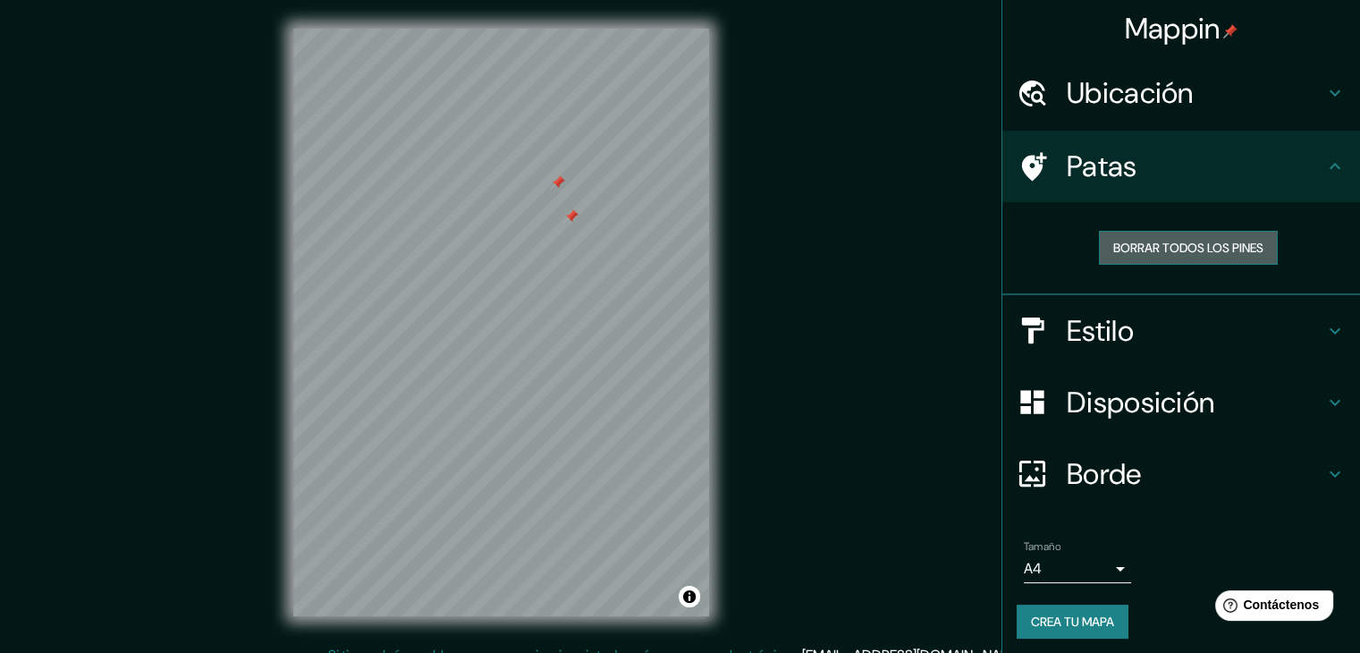
click at [1133, 258] on font "Borrar todos los pines" at bounding box center [1189, 247] width 150 height 23
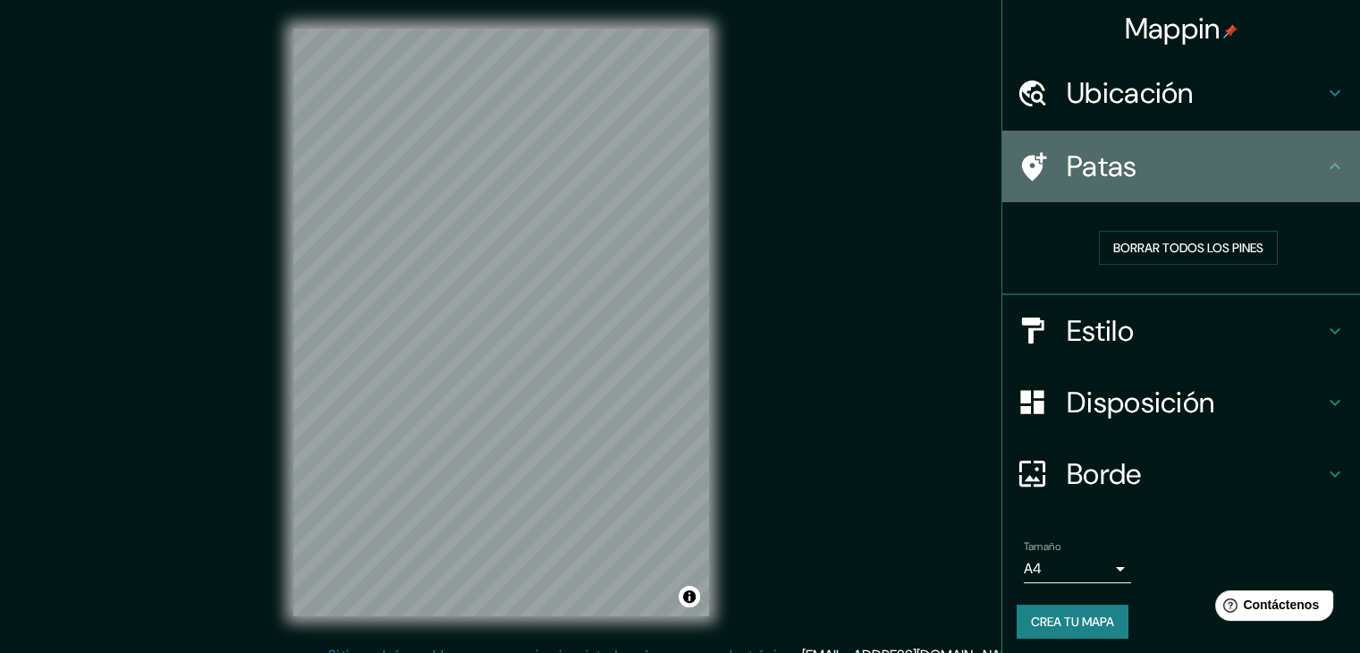
click at [1153, 173] on h4 "Patas" at bounding box center [1196, 166] width 258 height 36
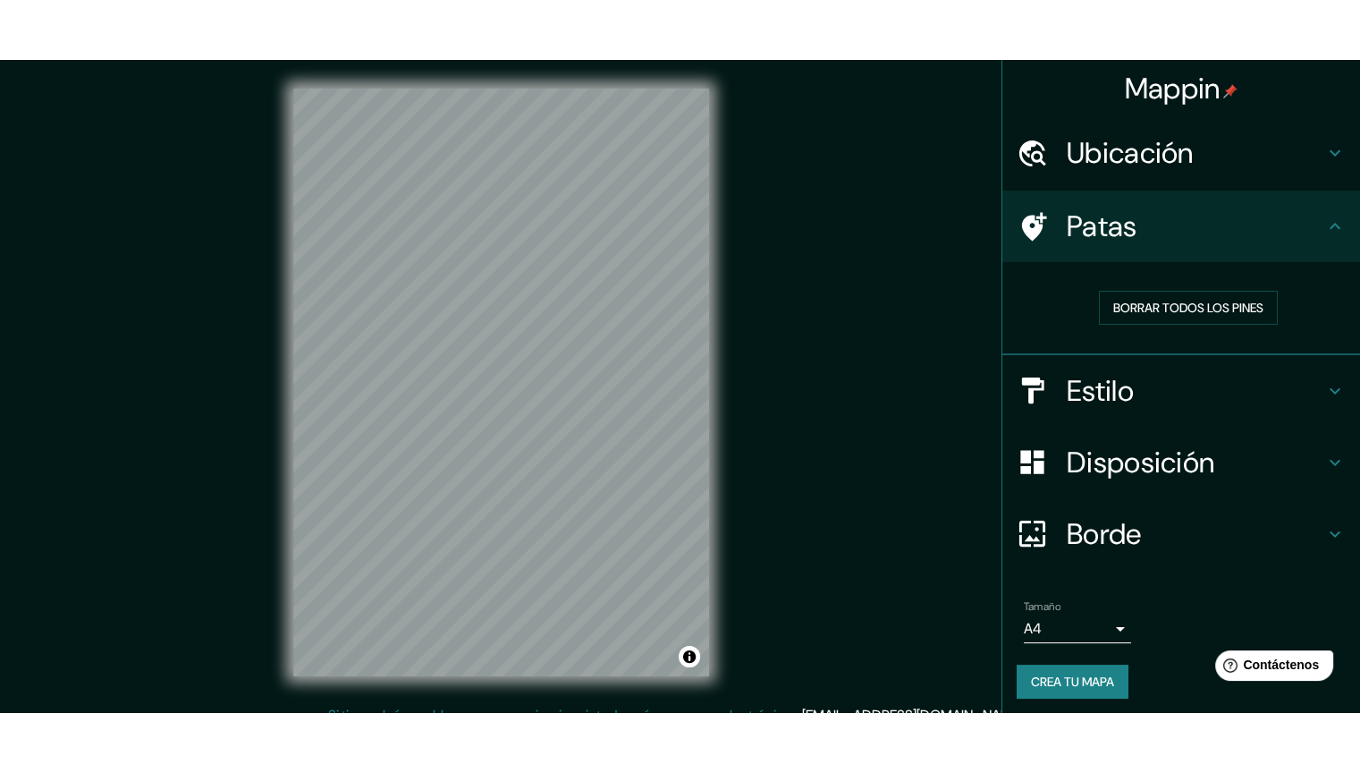
scroll to position [4, 0]
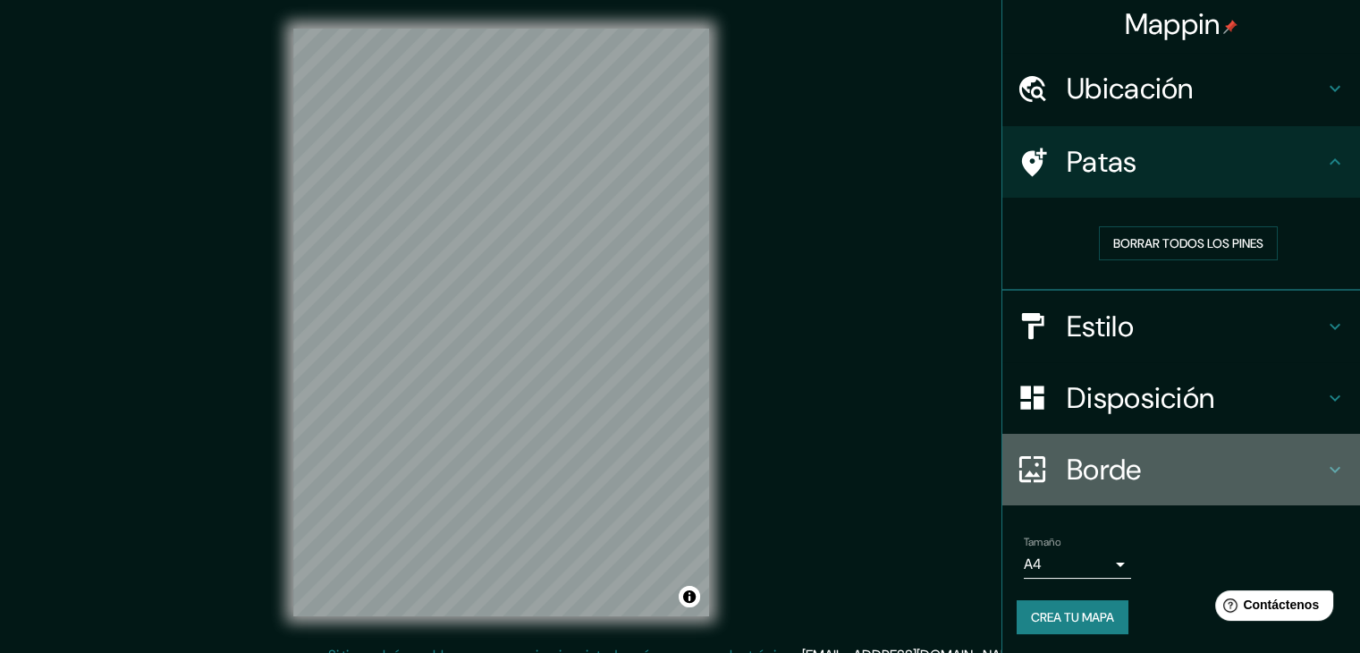
click at [1308, 442] on div "Borde" at bounding box center [1182, 470] width 358 height 72
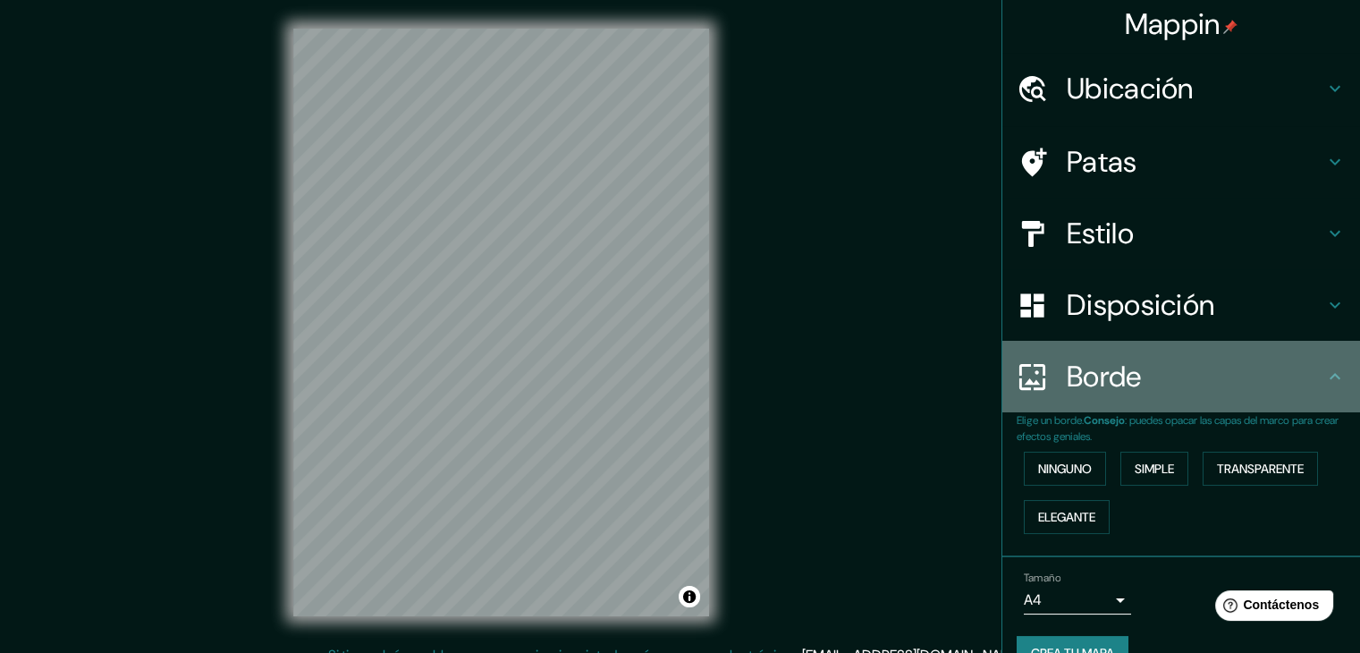
click at [1164, 364] on h4 "Borde" at bounding box center [1196, 377] width 258 height 36
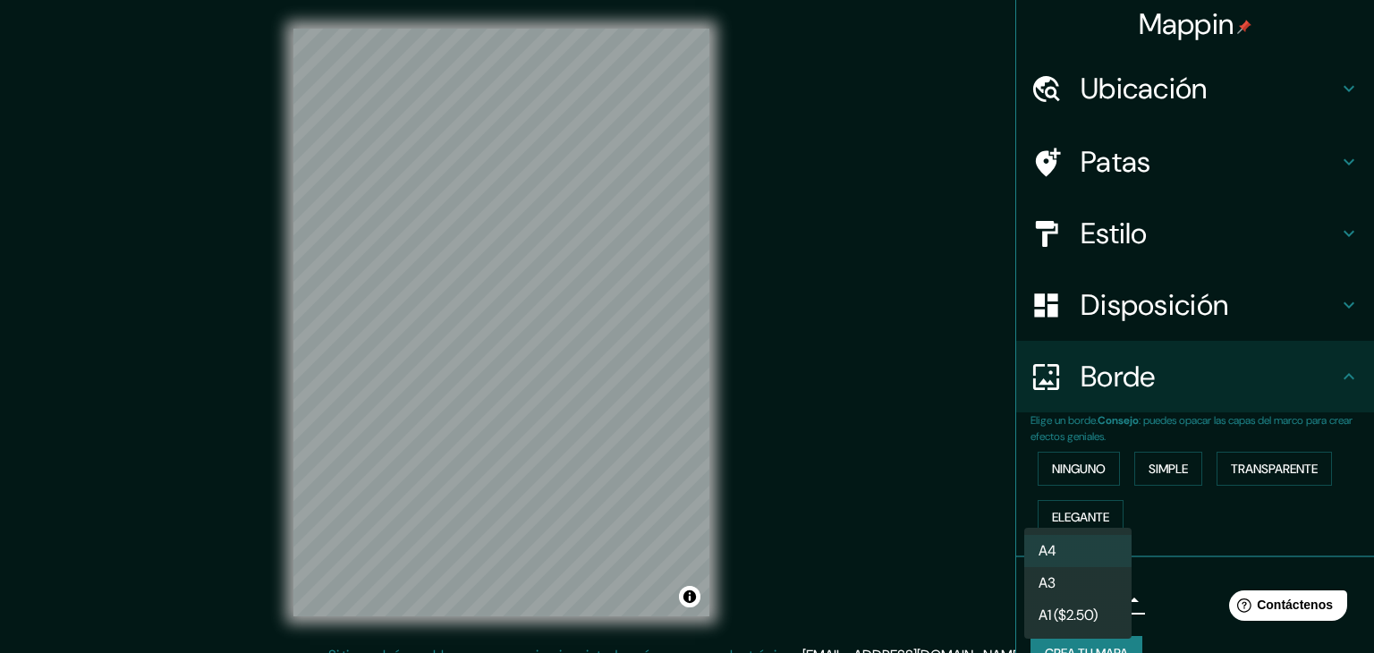
click at [1103, 584] on body "Mappin Ubicación [GEOGRAPHIC_DATA] Patas Estilo Disposición Borde Elige un bord…" at bounding box center [687, 326] width 1374 height 653
click at [1088, 588] on li "A3" at bounding box center [1077, 584] width 107 height 33
type input "a4"
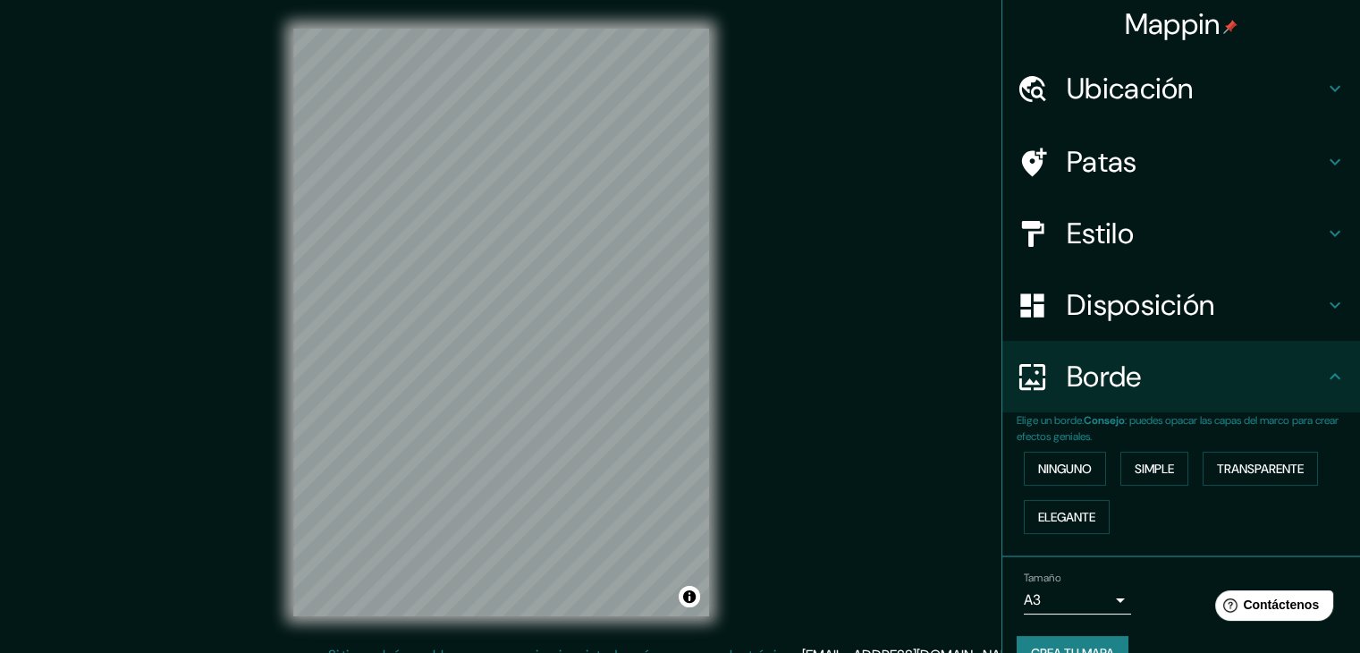
click at [1043, 645] on font "Crea tu mapa" at bounding box center [1072, 653] width 83 height 16
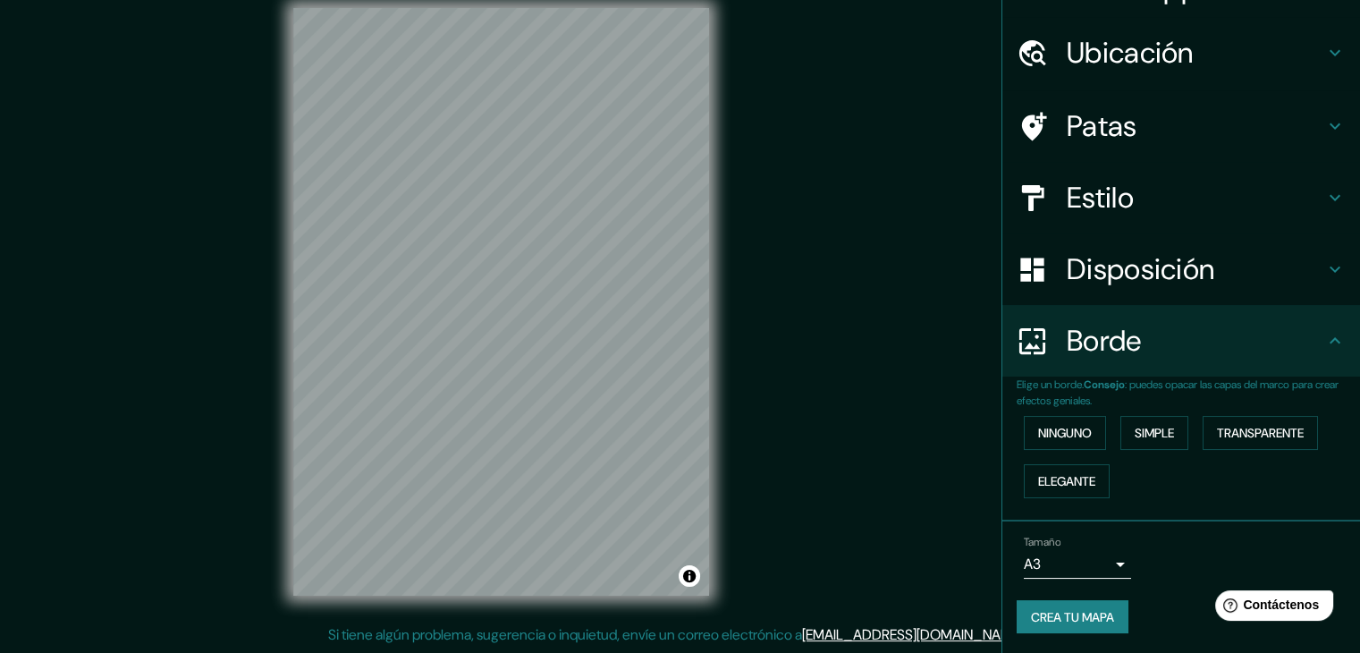
scroll to position [0, 0]
